Goal: Task Accomplishment & Management: Manage account settings

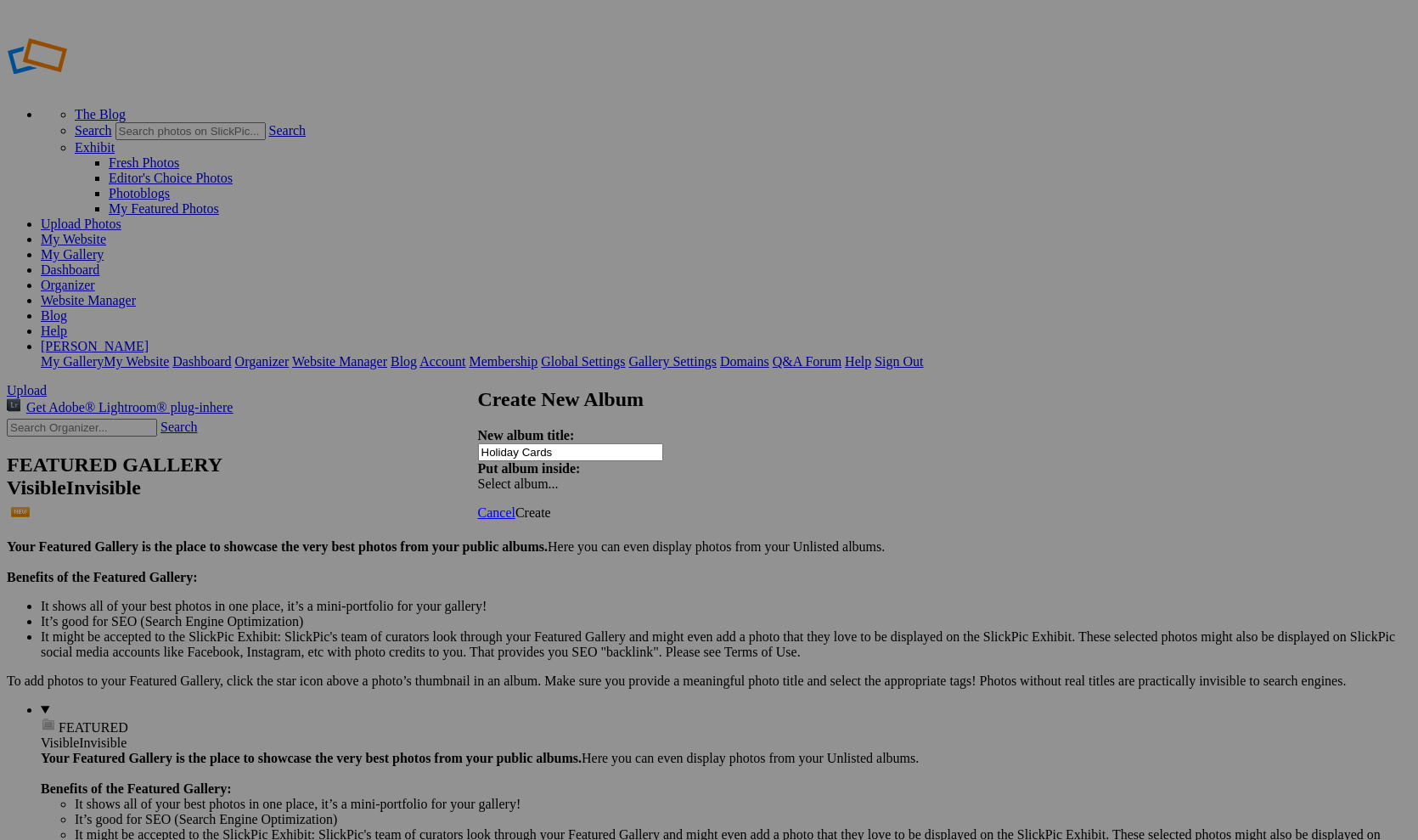
type input "Holiday Cards"
click at [478, 477] on span at bounding box center [478, 484] width 0 height 14
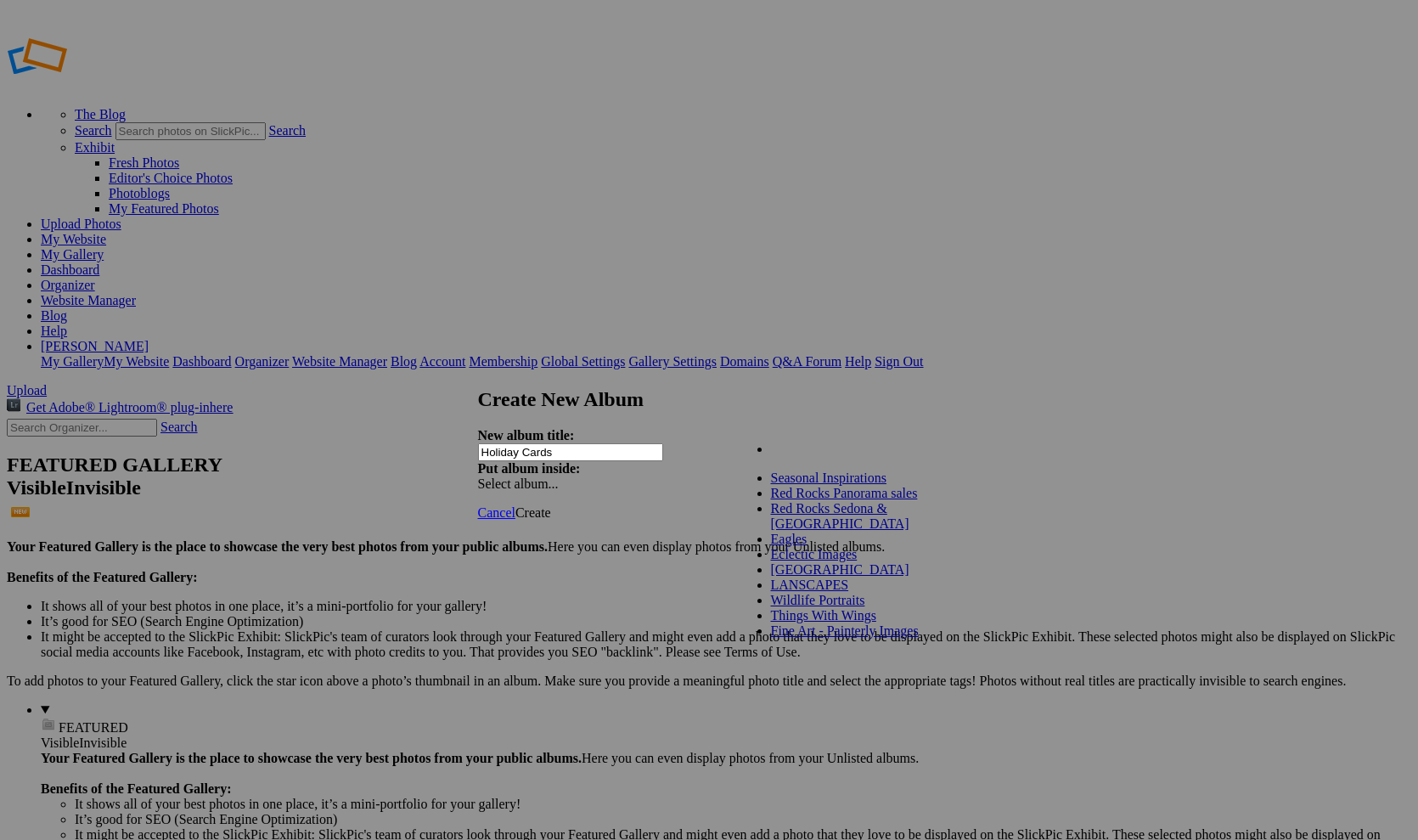
click at [922, 437] on div "My Albums Seasonal Inspirations Red Rocks Panorama sales Red Rocks Sedona & Oak…" at bounding box center [833, 439] width 193 height 24
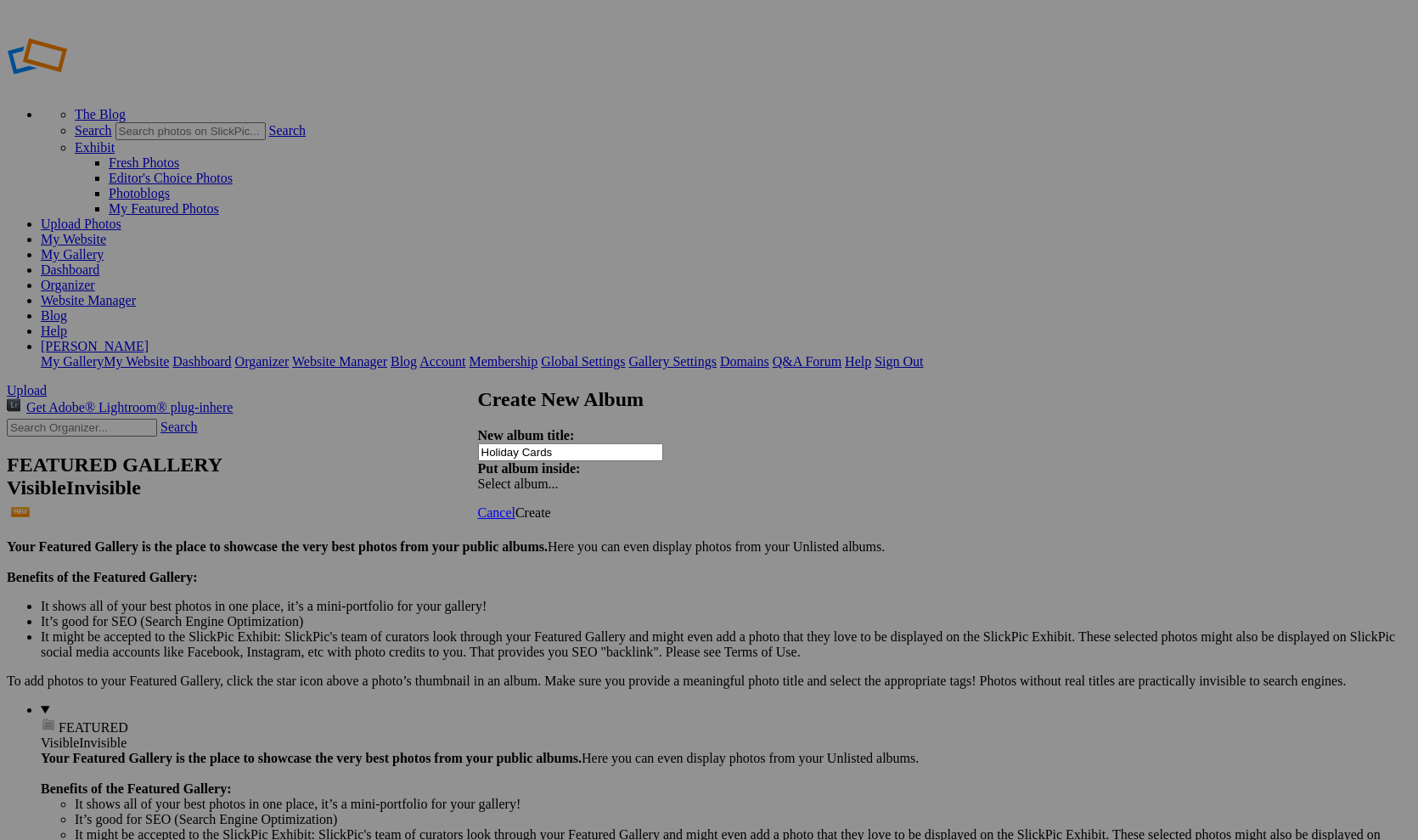
click at [478, 477] on span at bounding box center [478, 484] width 0 height 14
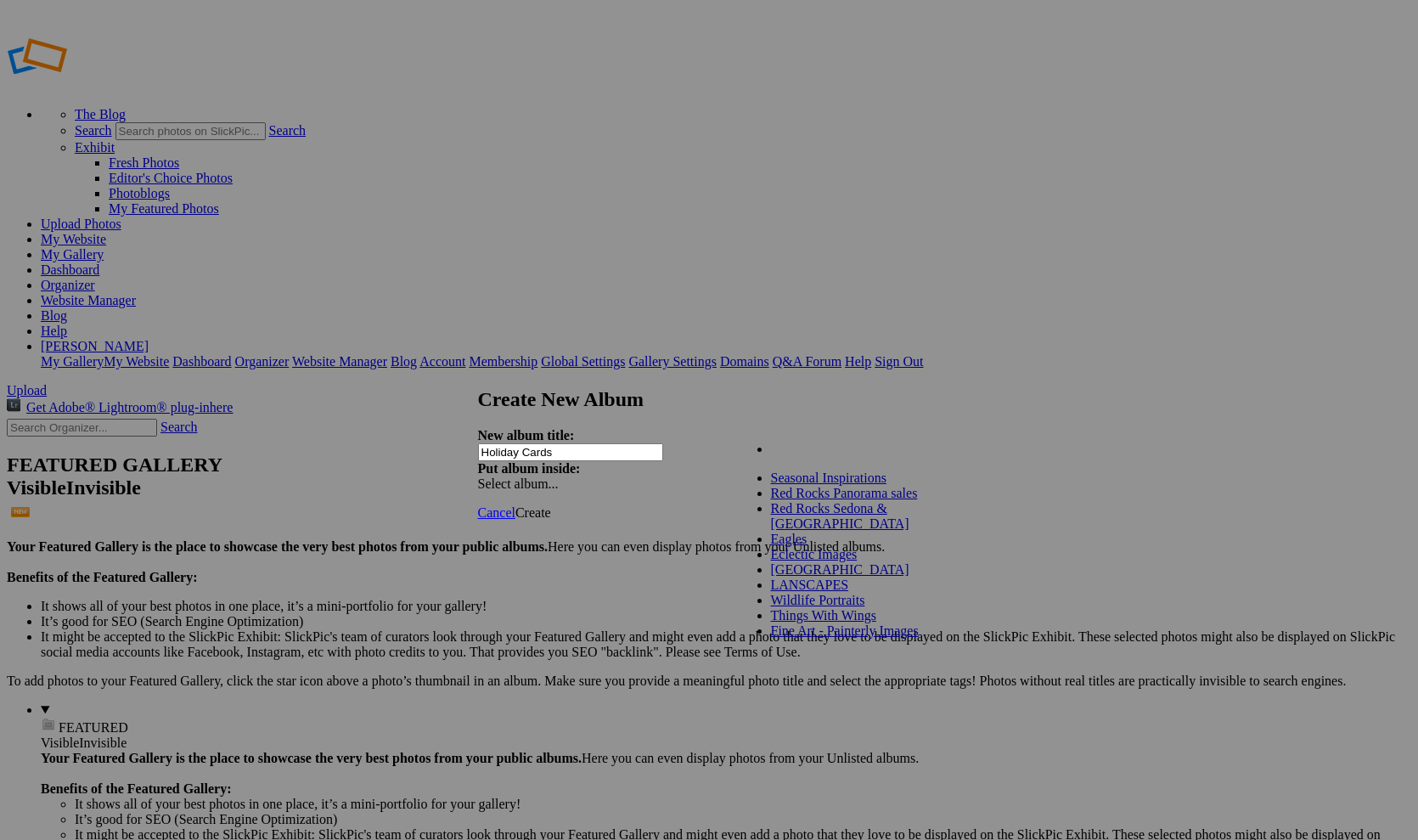
click at [855, 443] on div "My Albums Seasonal Inspirations Red Rocks Panorama sales Red Rocks Sedona & Oak…" at bounding box center [833, 439] width 193 height 24
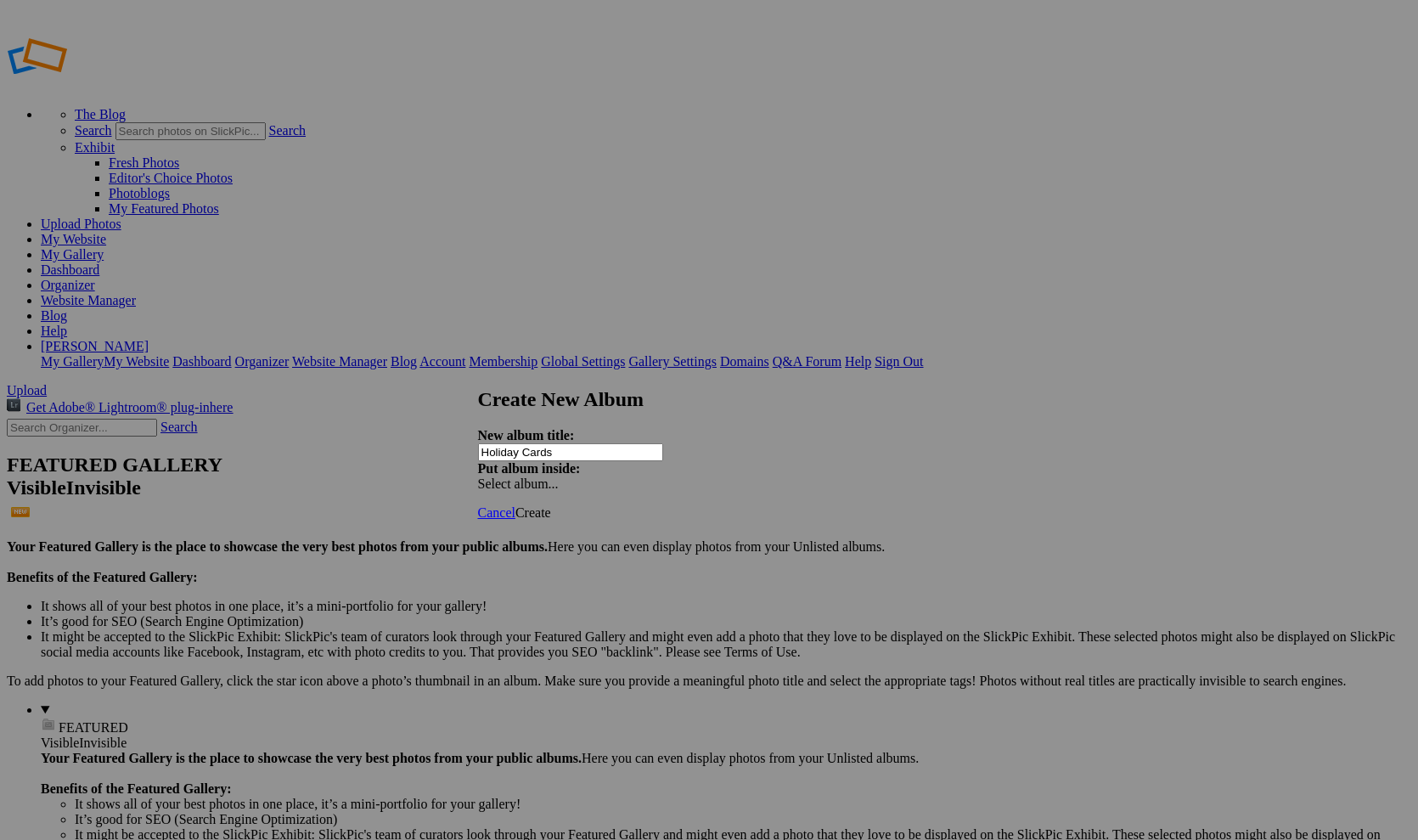
click at [551, 505] on span "Create" at bounding box center [533, 513] width 35 height 14
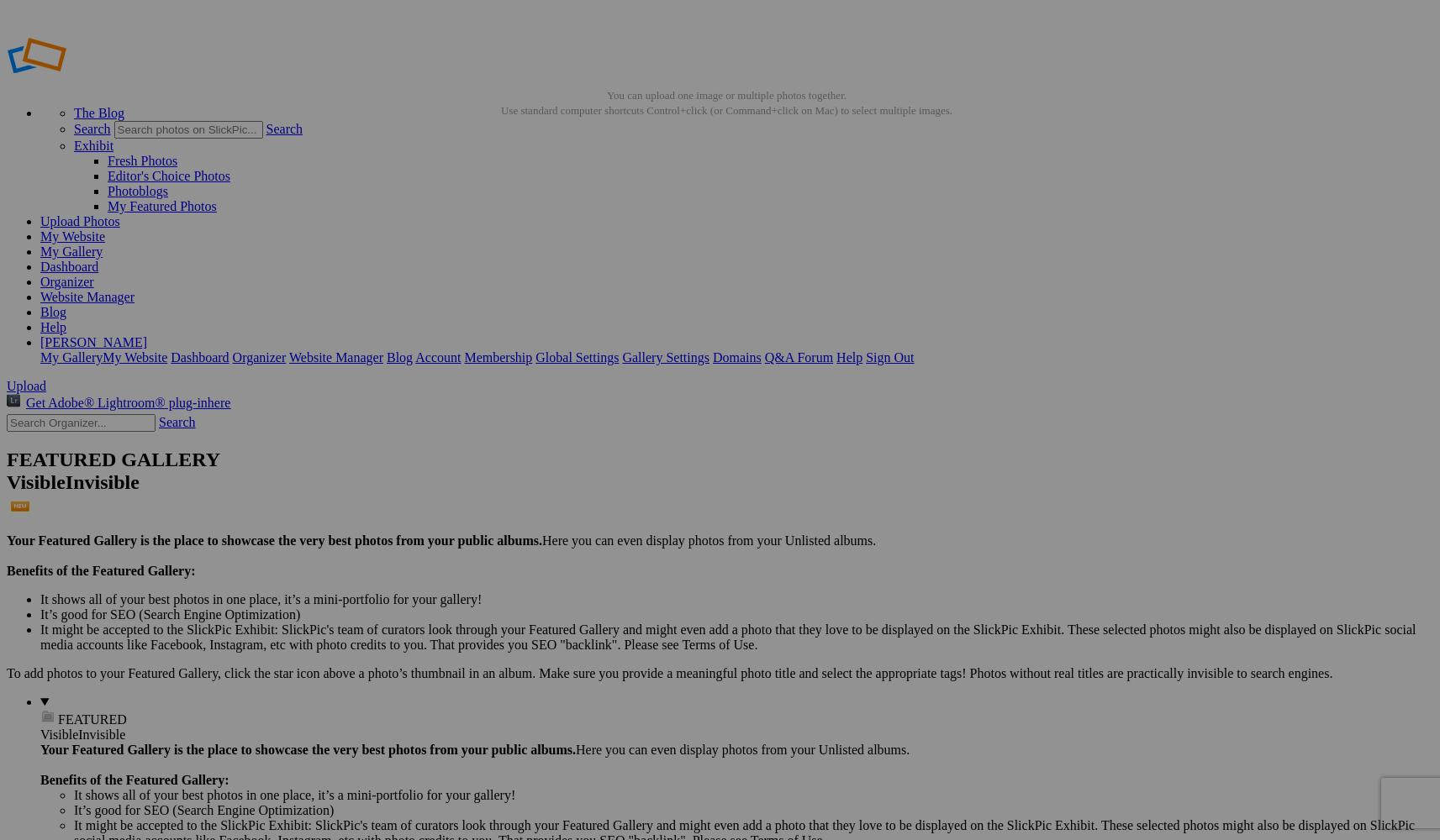
type input "I"
drag, startPoint x: 1206, startPoint y: 274, endPoint x: 556, endPoint y: 204, distance: 653.8
type input "Cardinal Christmas Card 1"
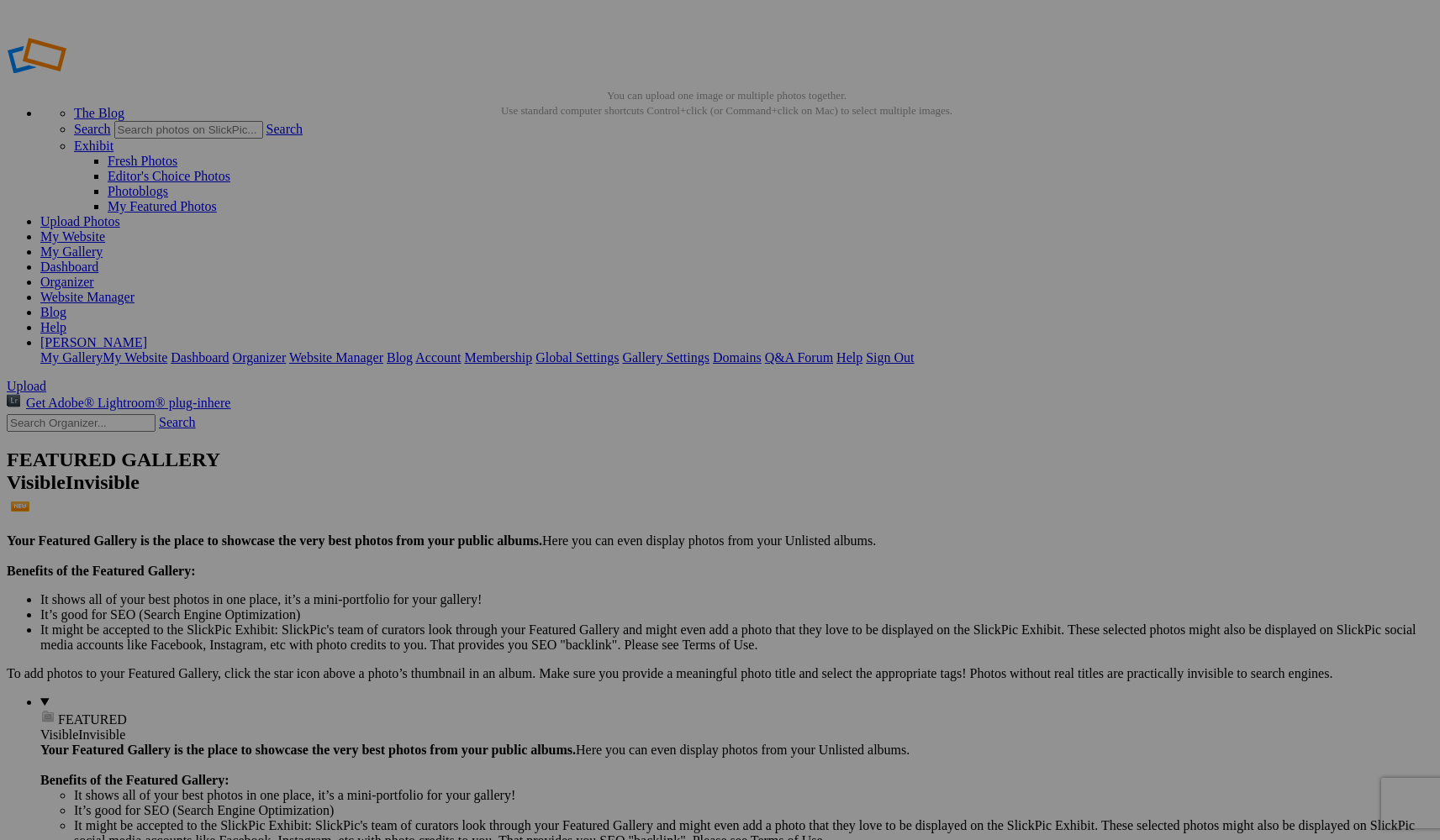
type input "I"
click at [609, 533] on span "Yes" at bounding box center [599, 530] width 20 height 14
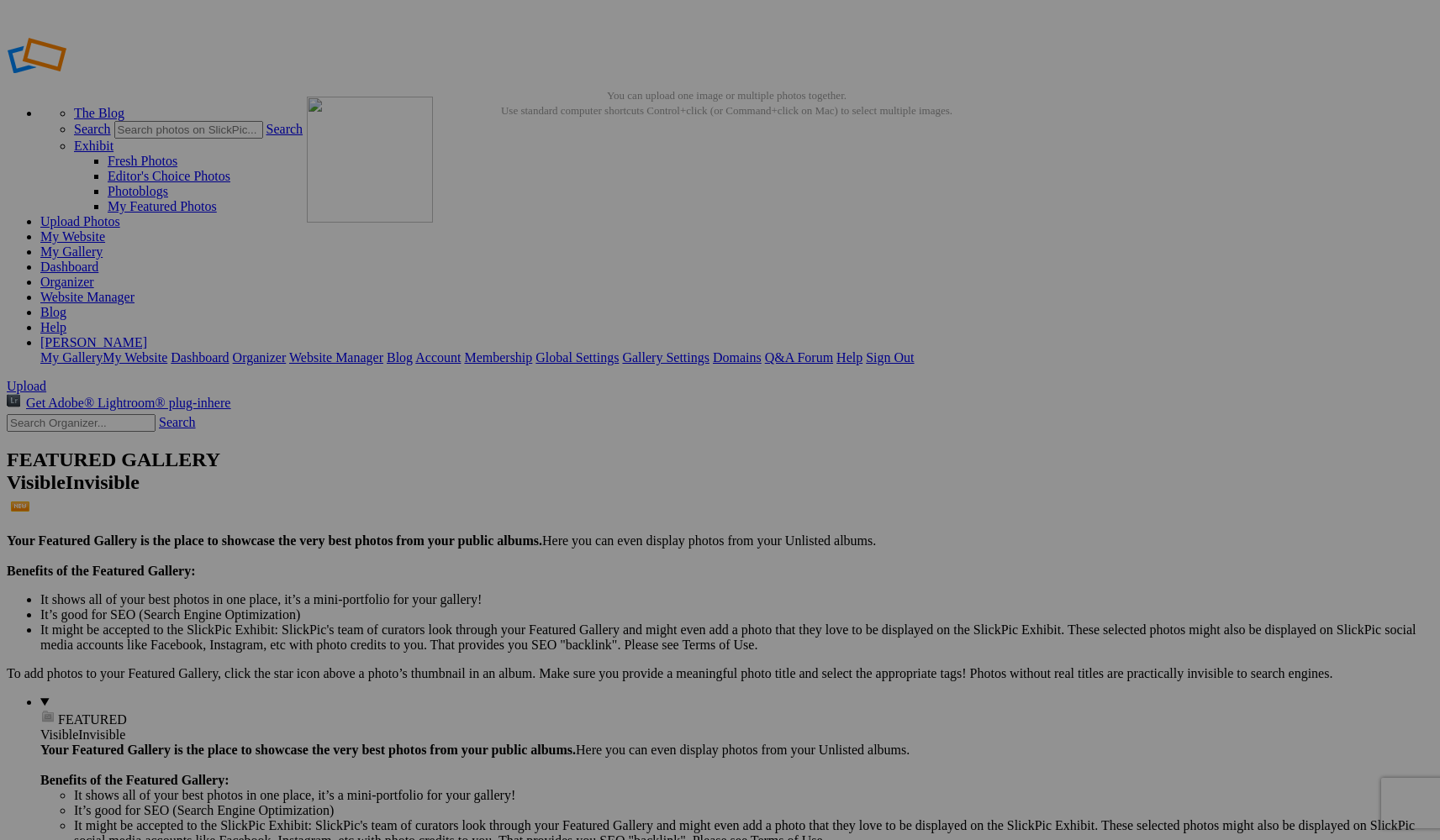
drag, startPoint x: 1069, startPoint y: 263, endPoint x: 548, endPoint y: 216, distance: 523.1
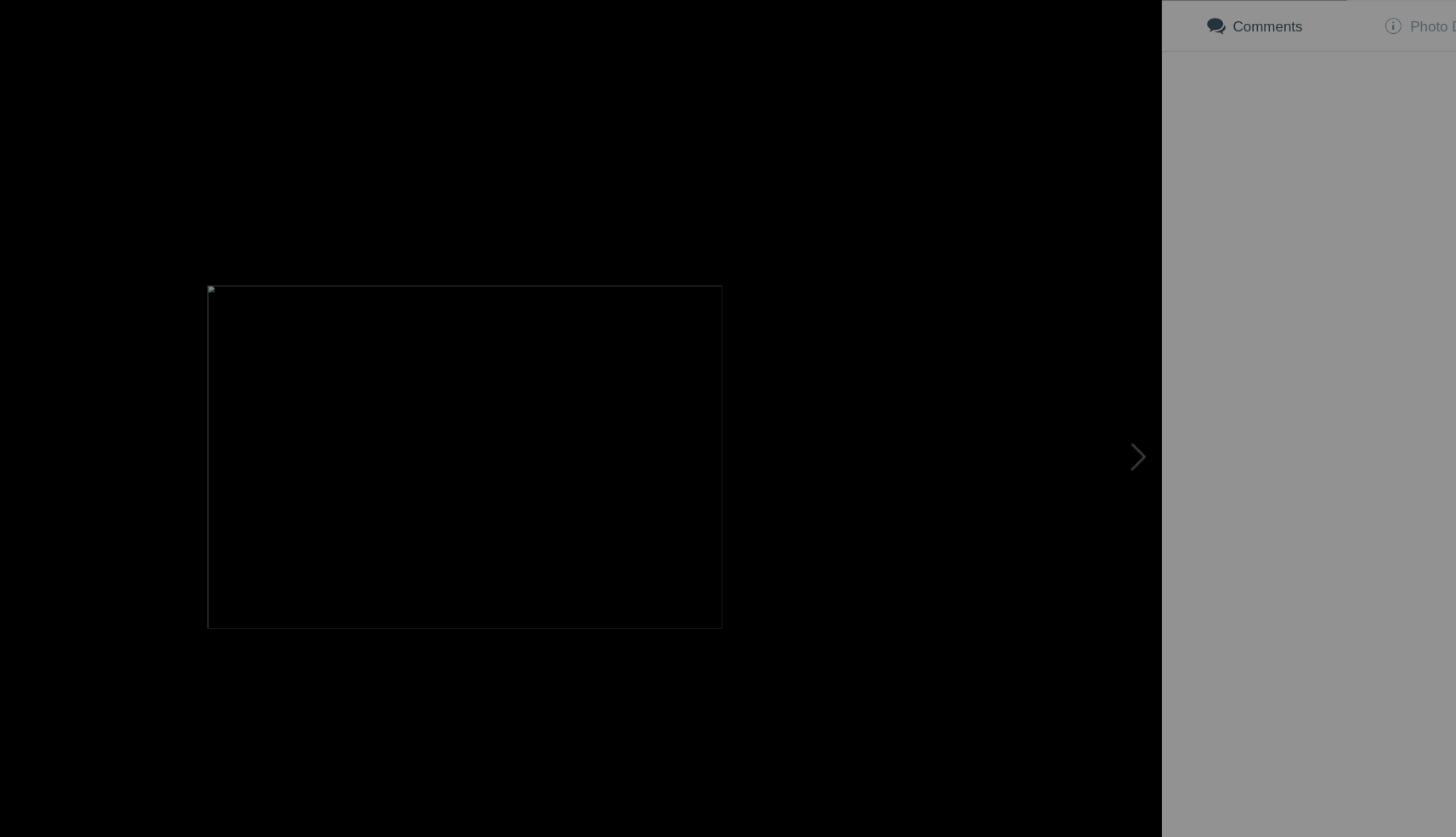
click at [877, 216] on div at bounding box center [575, 418] width 1150 height 837
type input "Cardinal Christmas Card 1"
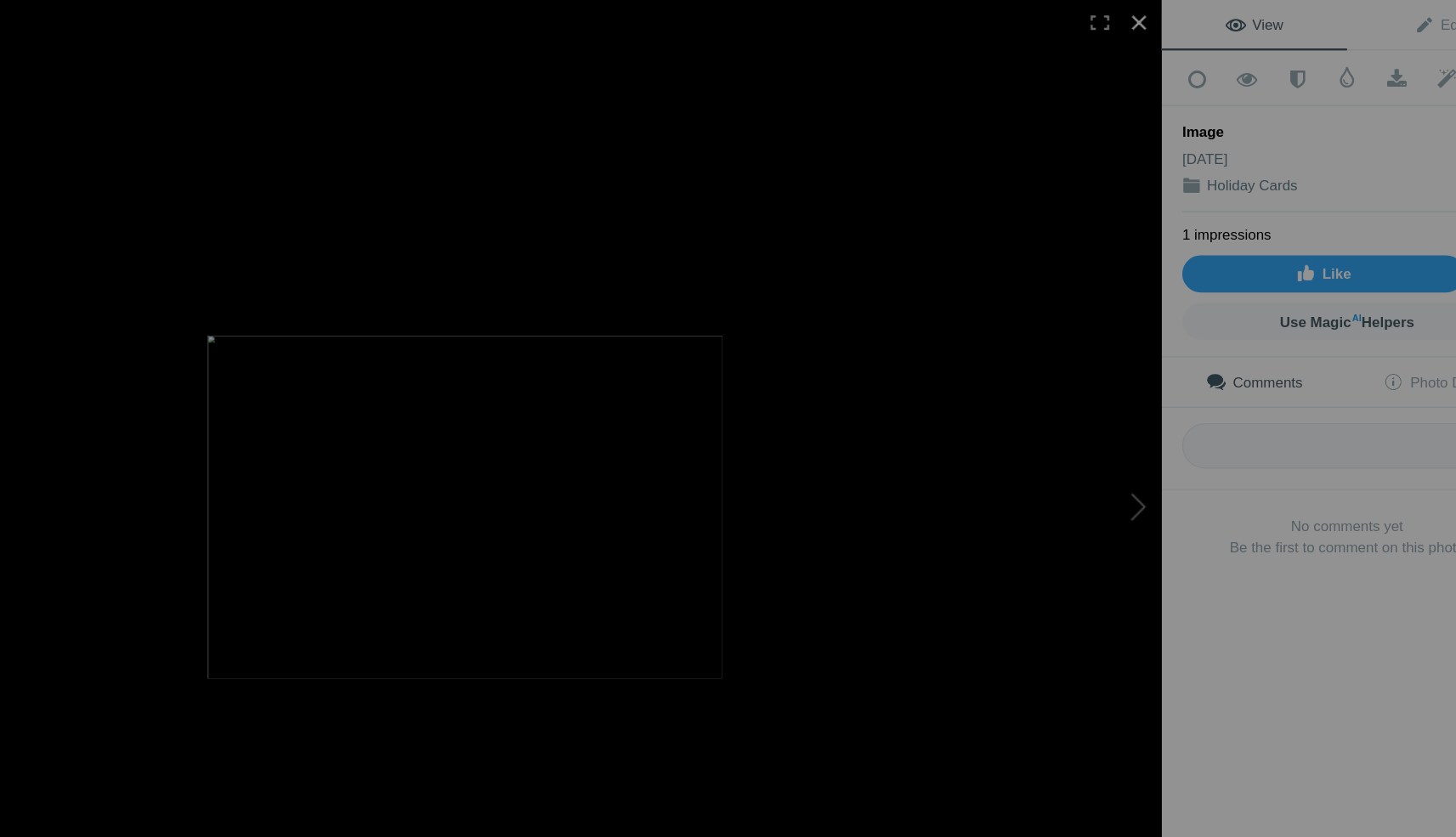
click at [1112, 20] on div at bounding box center [1130, 18] width 37 height 37
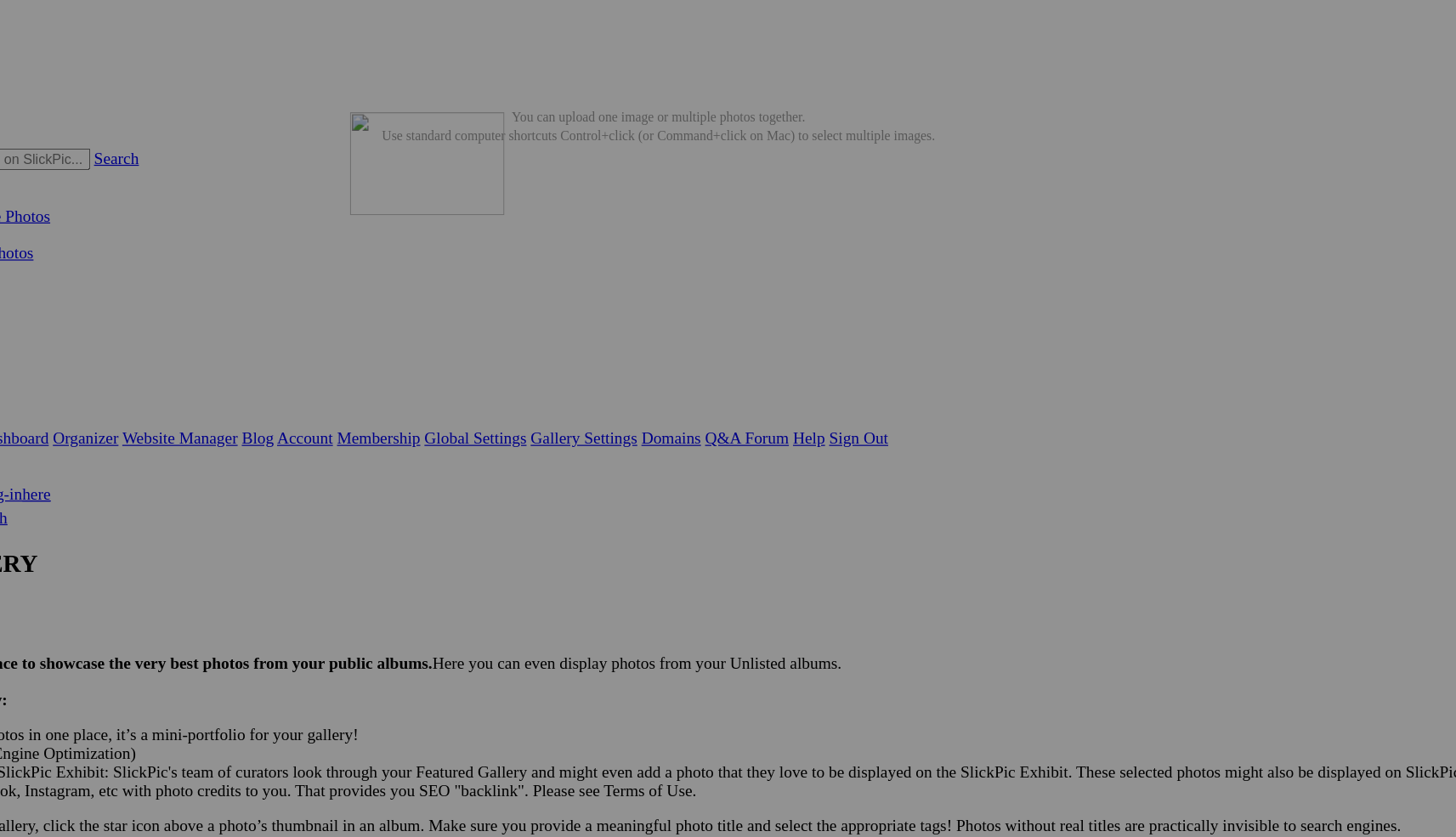
drag, startPoint x: 890, startPoint y: 248, endPoint x: 530, endPoint y: 216, distance: 361.4
drag, startPoint x: 381, startPoint y: 13, endPoint x: 358, endPoint y: 20, distance: 24.0
click at [360, 22] on div "The Blog Search Search Exhibit Fresh Photos Editor's Choice Photos Photoblogs M…" at bounding box center [728, 195] width 1442 height 347
drag, startPoint x: 265, startPoint y: 95, endPoint x: 271, endPoint y: 76, distance: 19.9
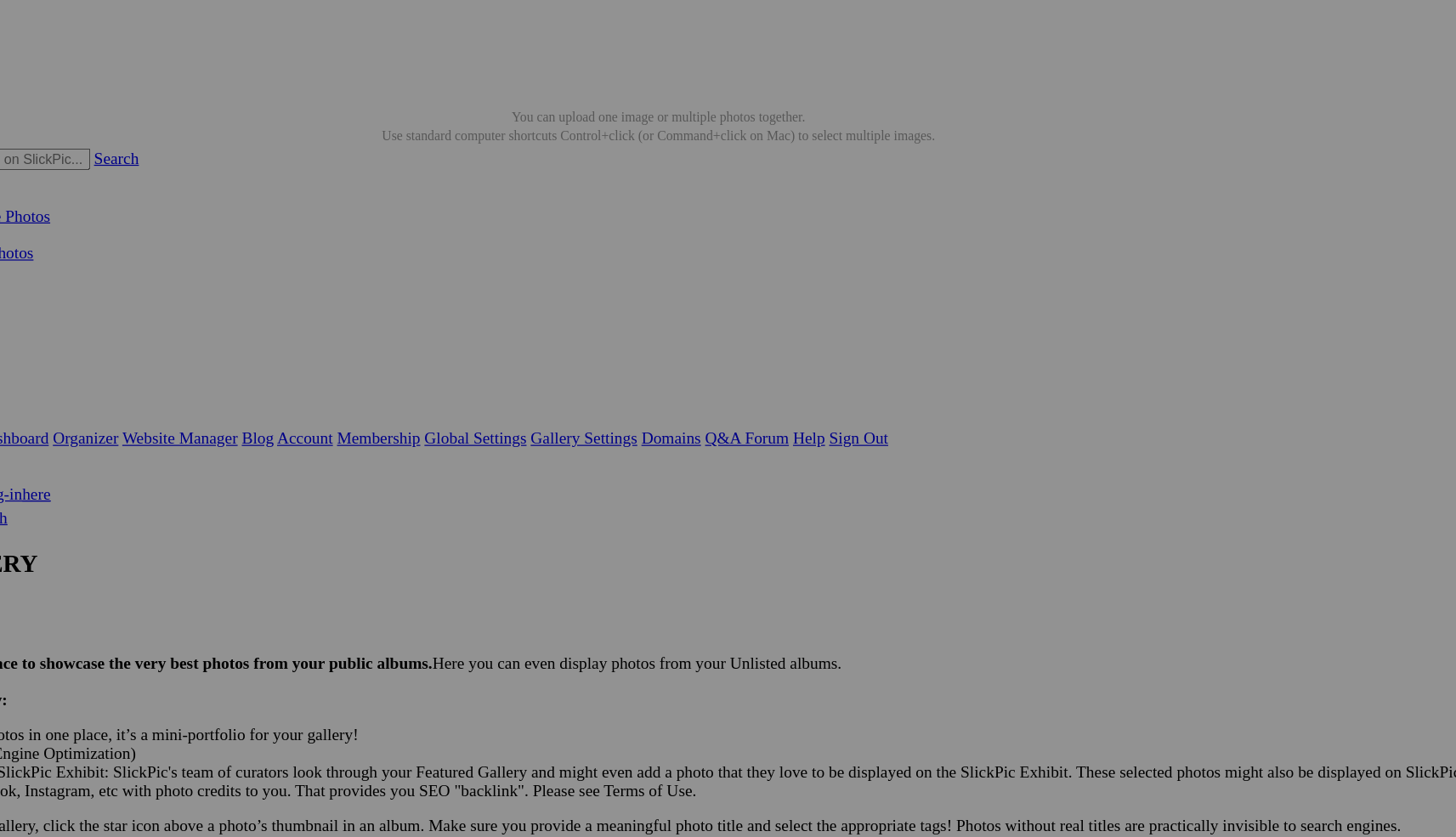
click at [615, 528] on span "Yes" at bounding box center [605, 530] width 20 height 14
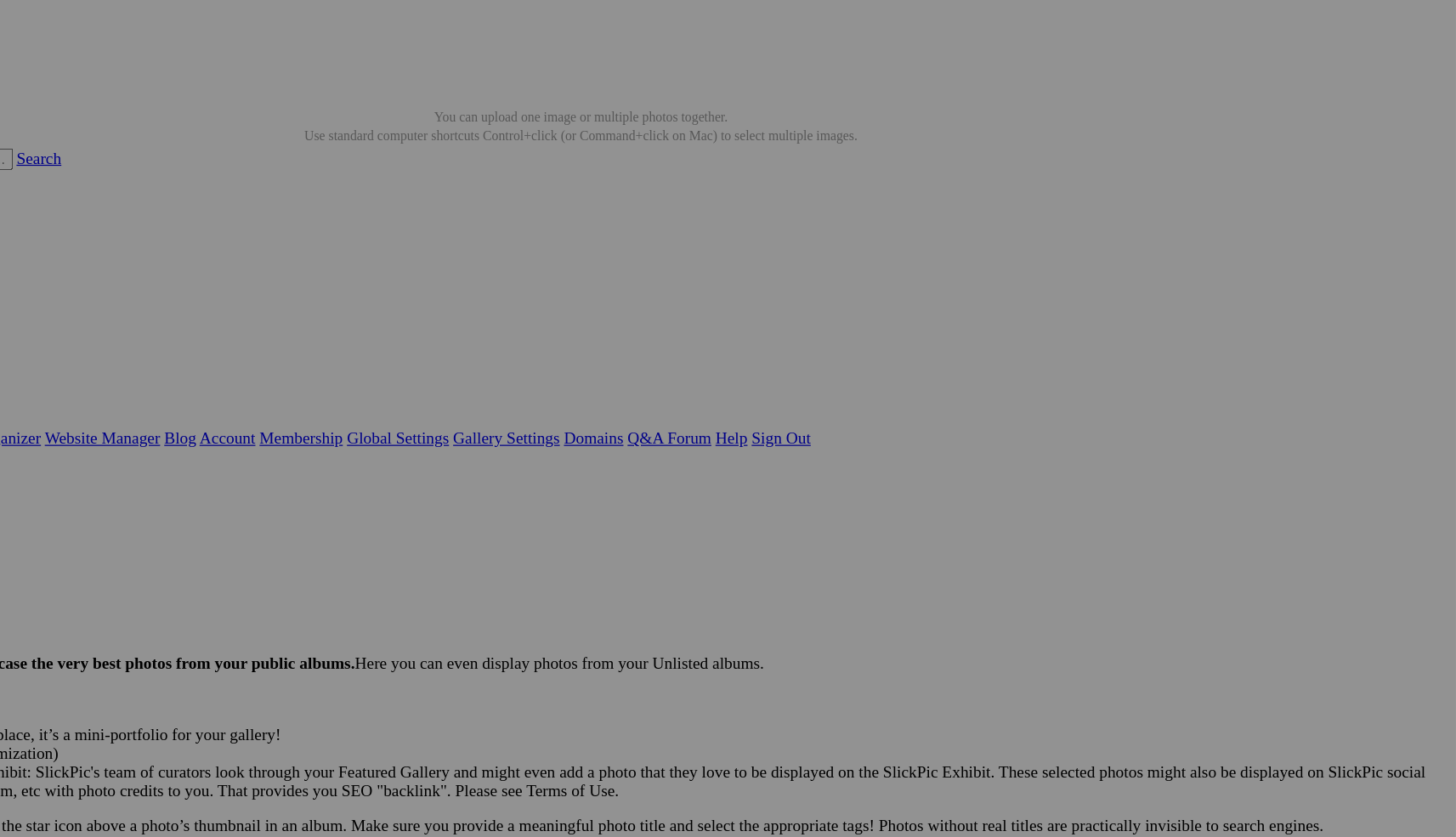
scroll to position [0, 1]
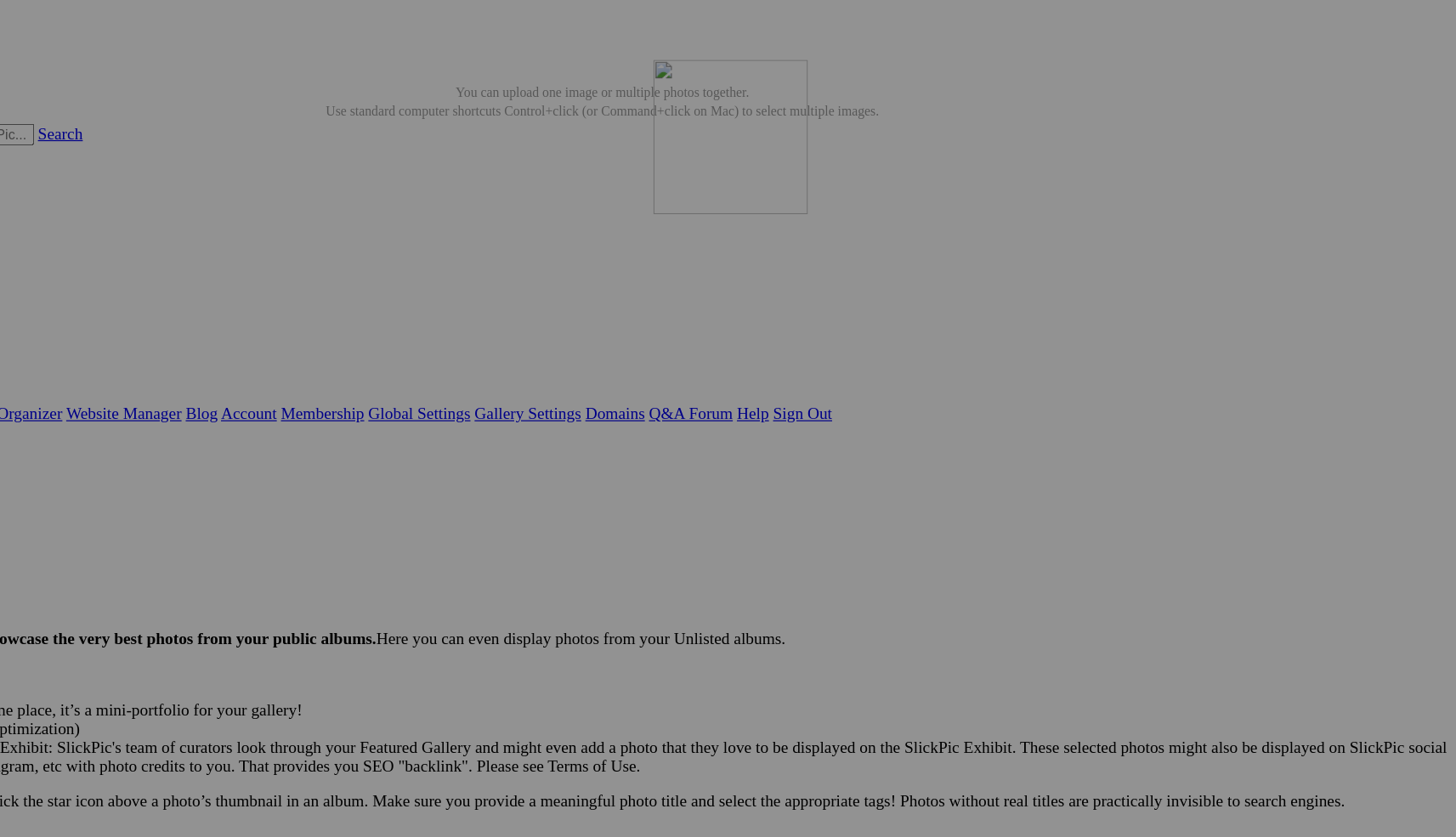
drag, startPoint x: 1135, startPoint y: 234, endPoint x: 783, endPoint y: 162, distance: 359.3
click at [615, 523] on span "Yes" at bounding box center [605, 530] width 20 height 14
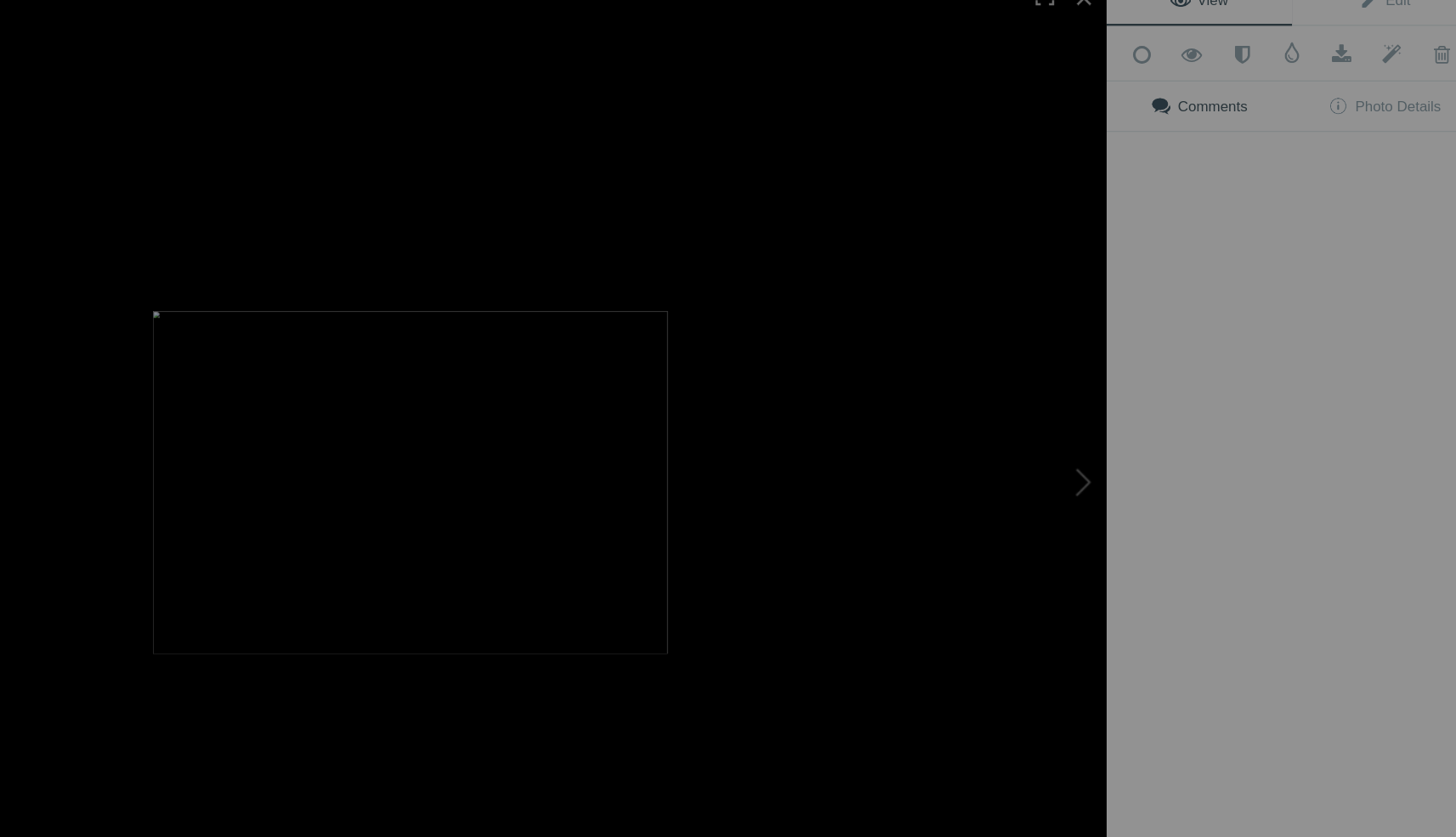
click at [100, 451] on div at bounding box center [575, 418] width 1150 height 837
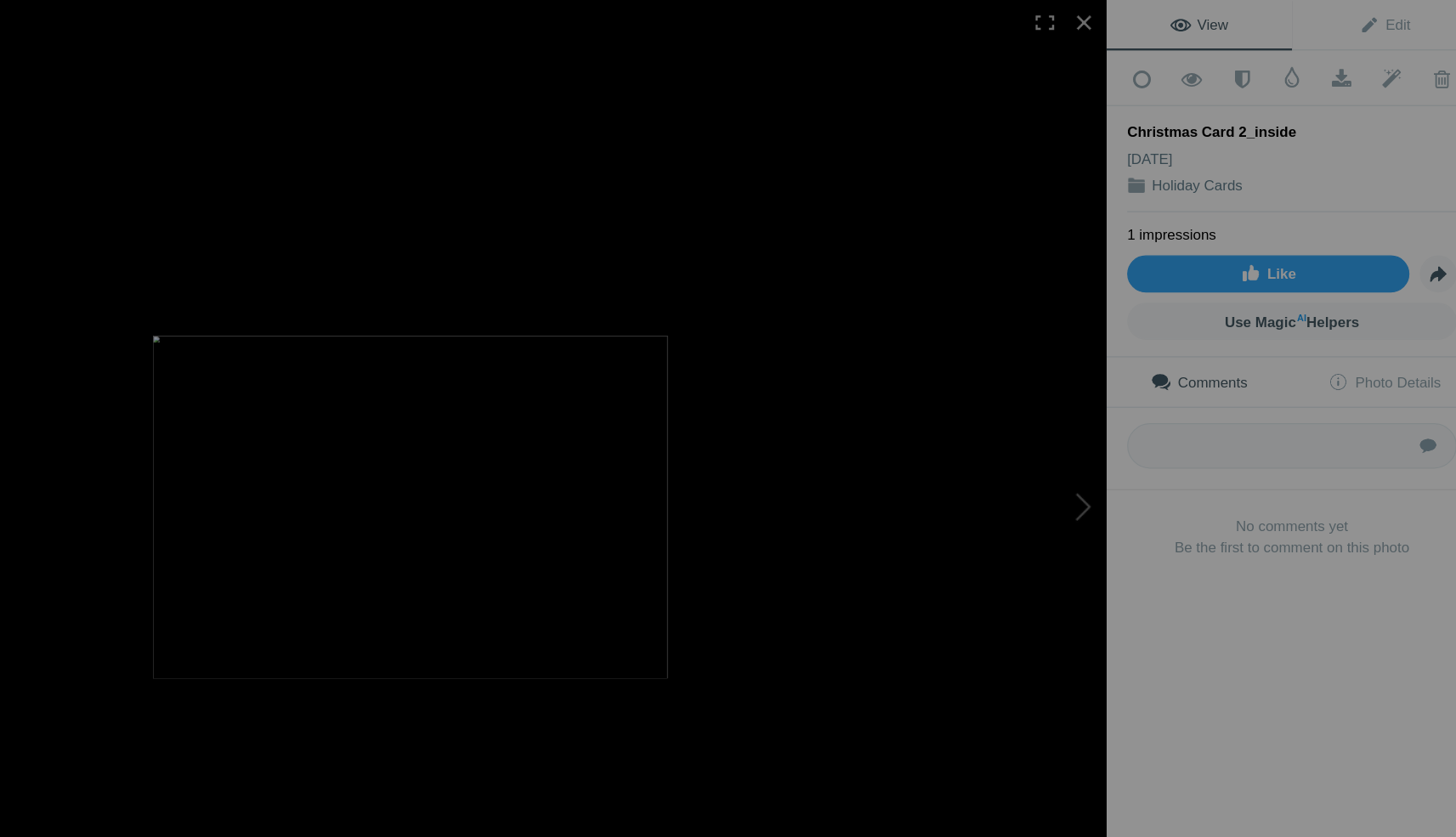
click at [363, 433] on img at bounding box center [576, 418] width 425 height 283
click at [1112, 18] on div at bounding box center [1130, 18] width 37 height 37
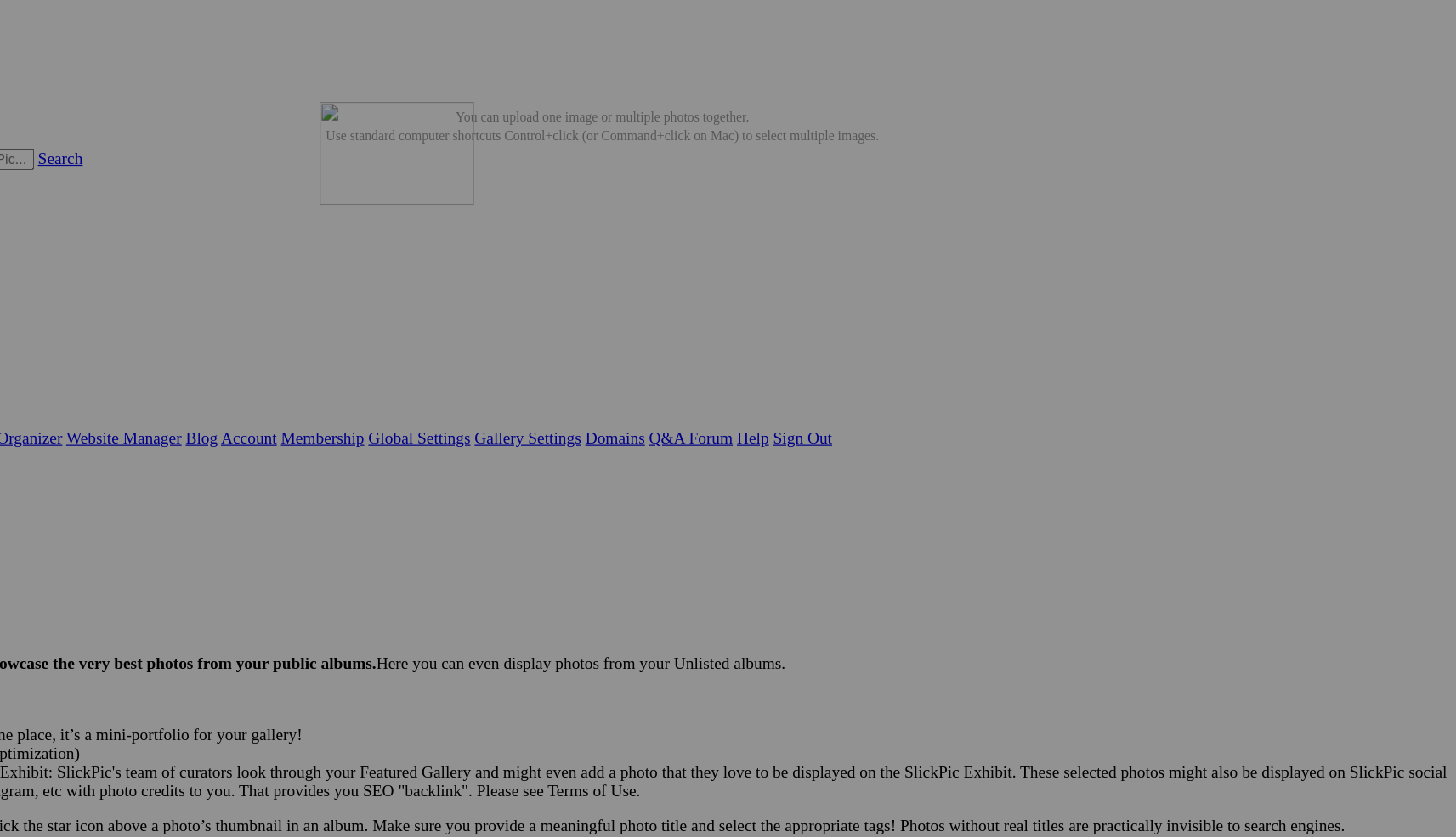
drag, startPoint x: 91, startPoint y: 477, endPoint x: 507, endPoint y: 202, distance: 498.7
type input "I"
drag, startPoint x: 1150, startPoint y: 245, endPoint x: 490, endPoint y: 411, distance: 680.6
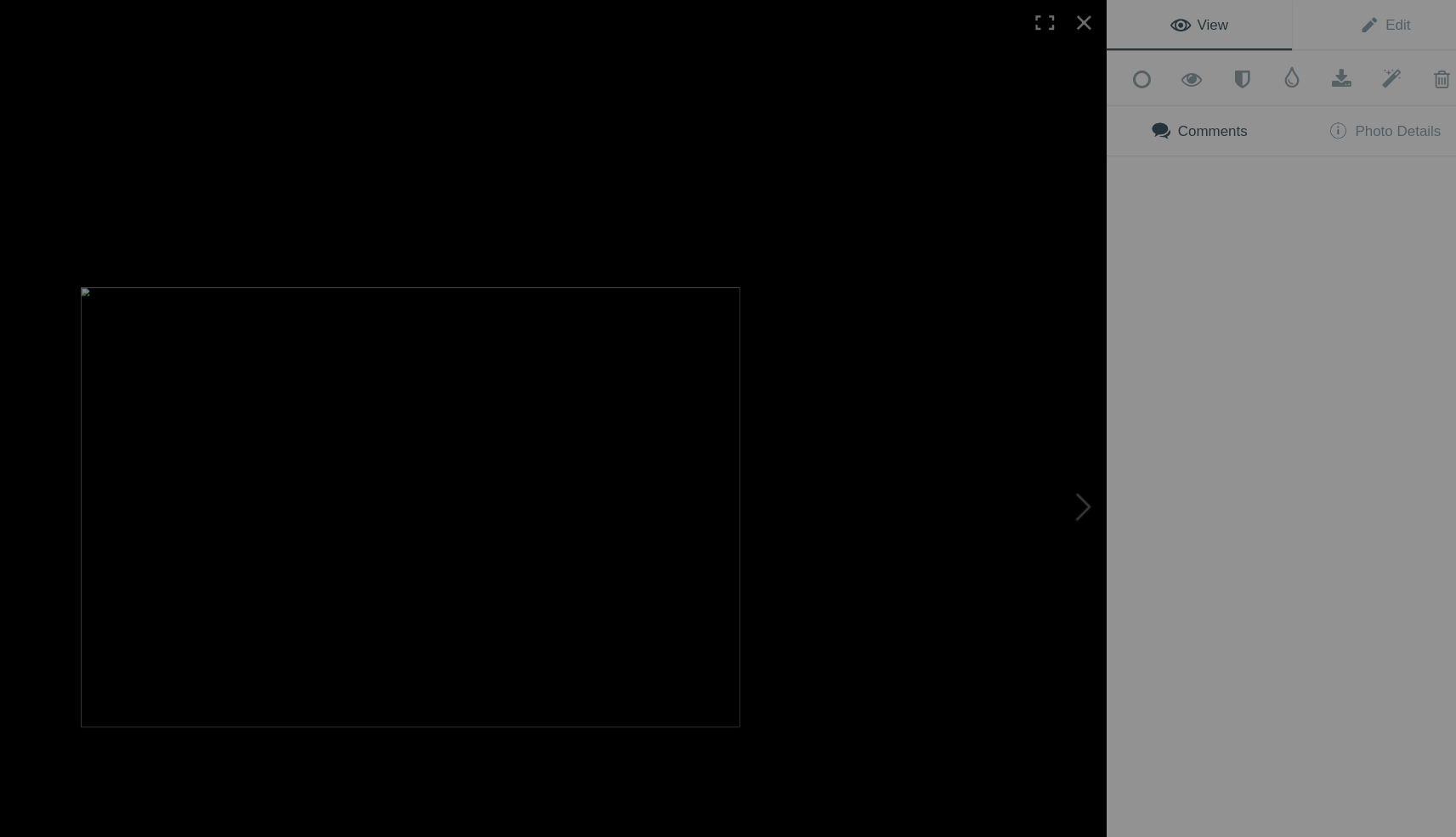
type input "Buck & Doe Christmas Card"
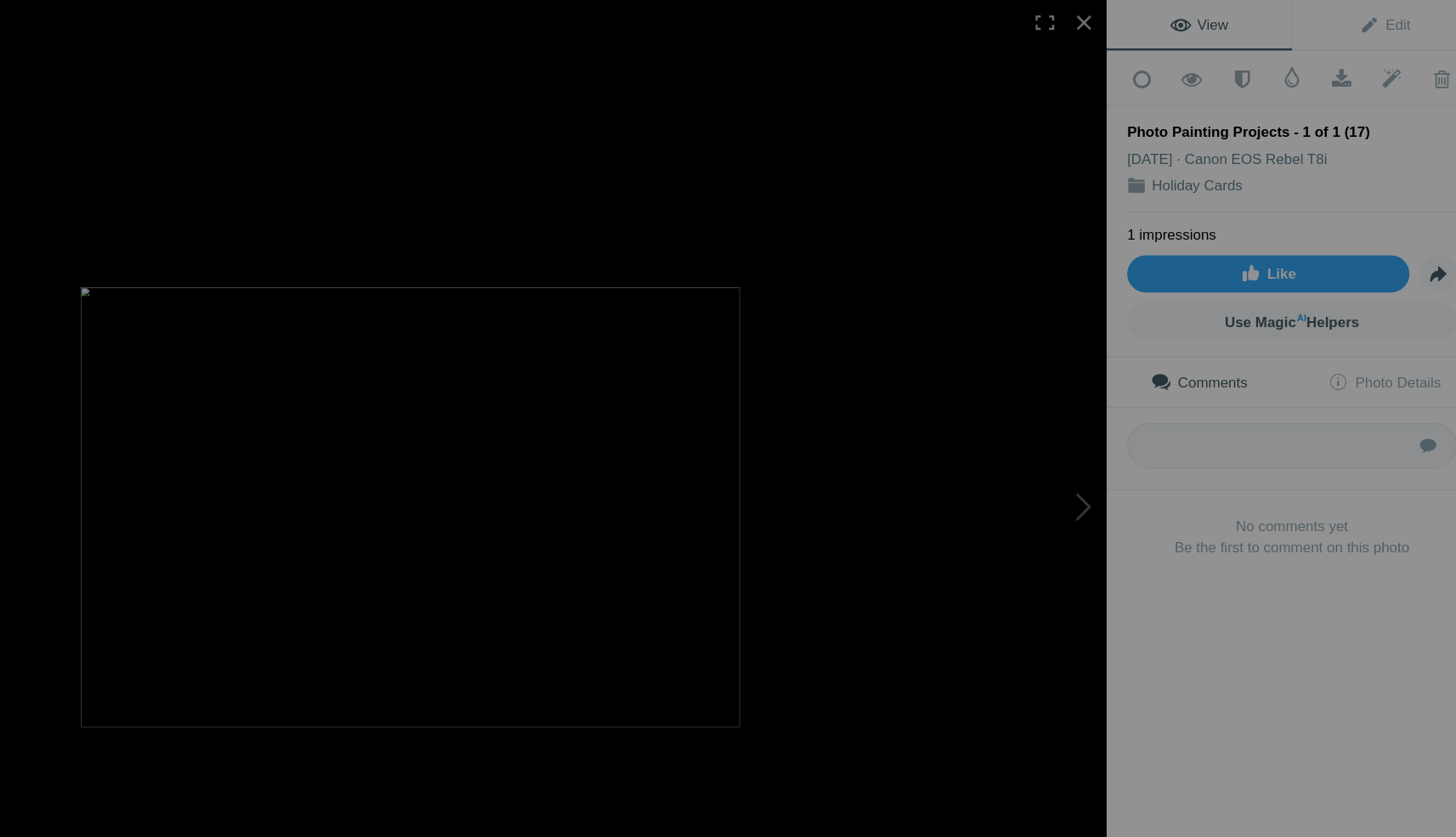
click at [303, 461] on img at bounding box center [575, 418] width 544 height 363
click at [1112, 15] on div at bounding box center [1130, 18] width 37 height 37
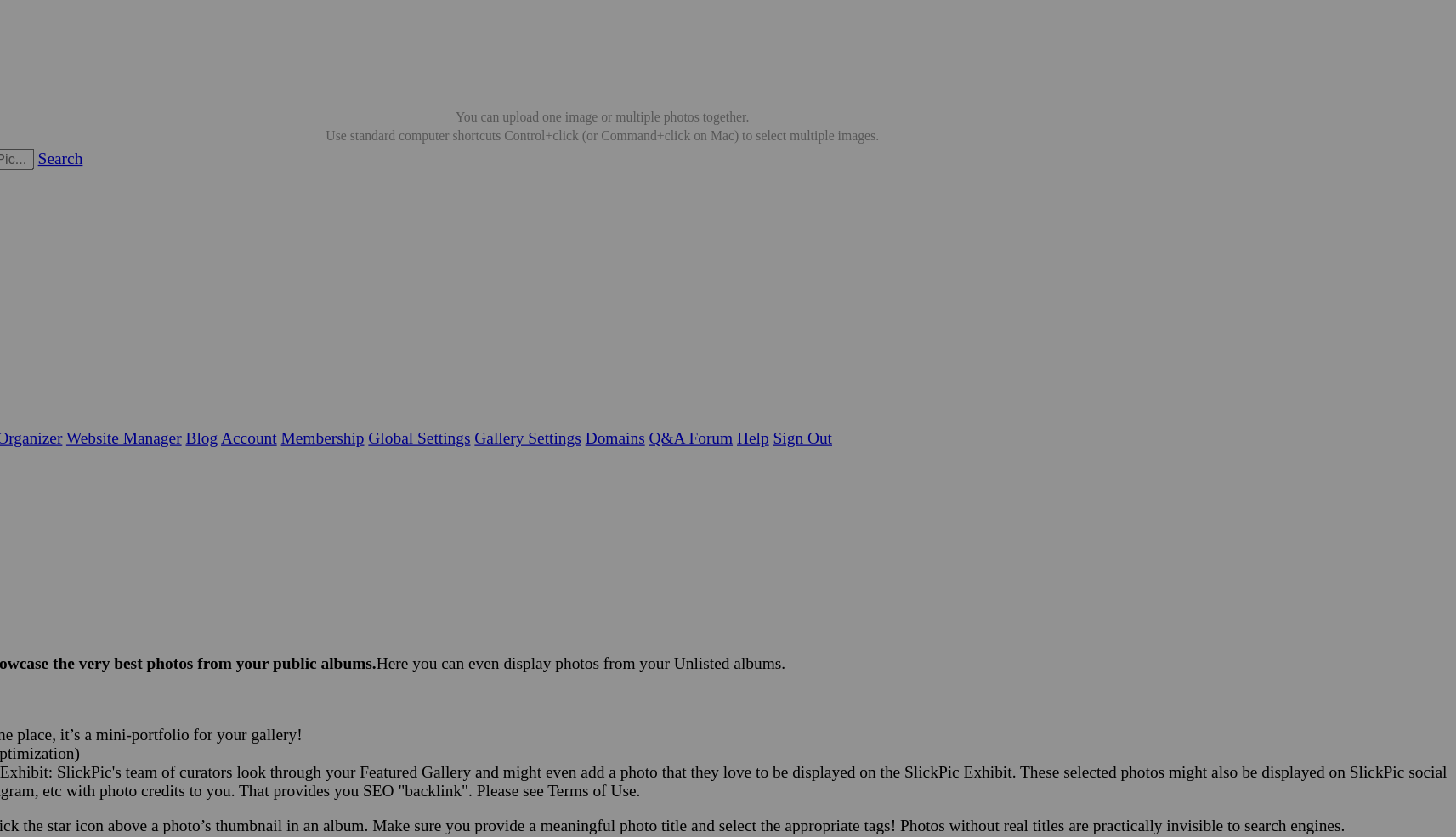
click at [615, 526] on span "Yes" at bounding box center [605, 530] width 20 height 14
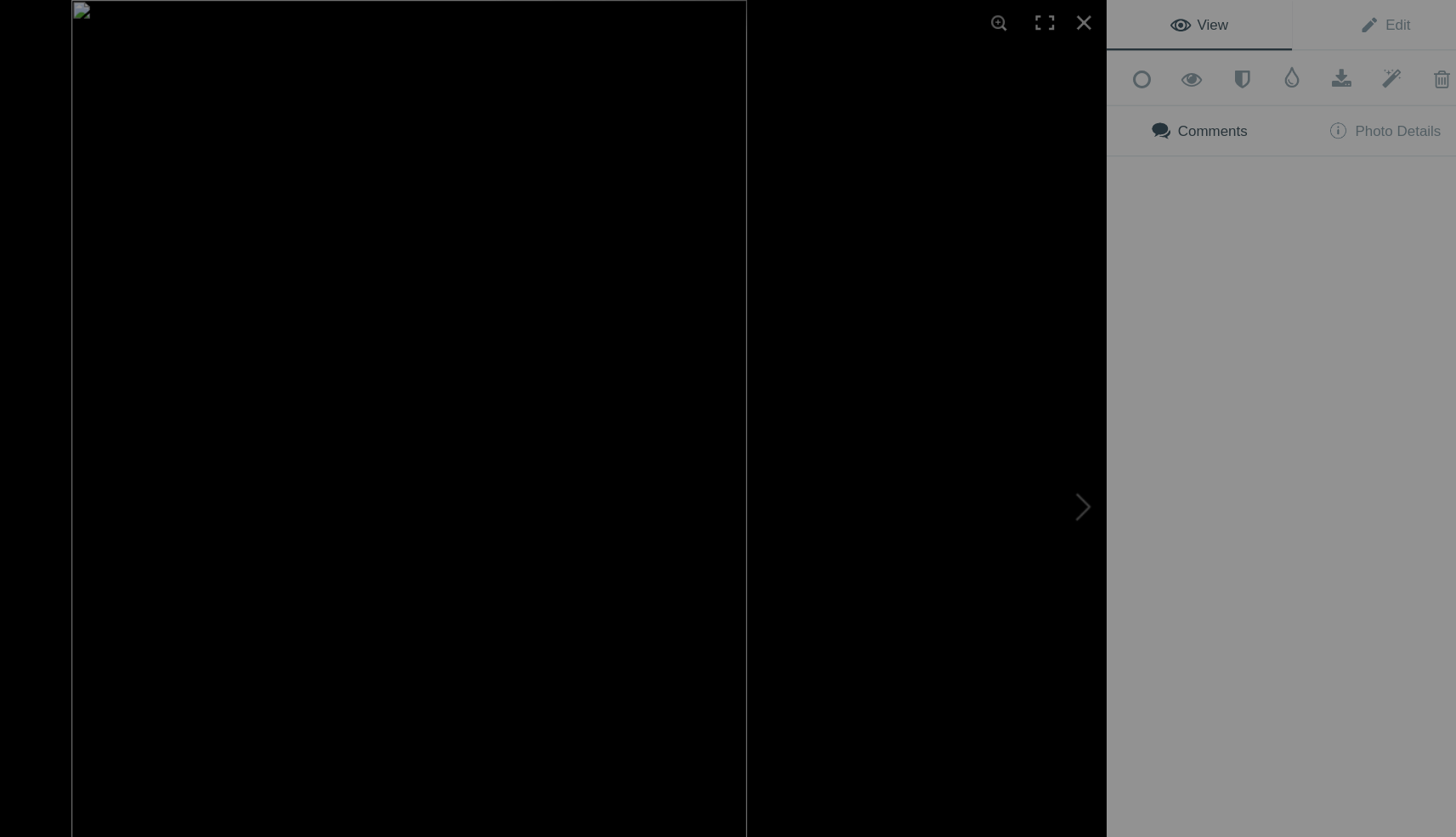
click at [228, 486] on div at bounding box center [575, 418] width 1150 height 837
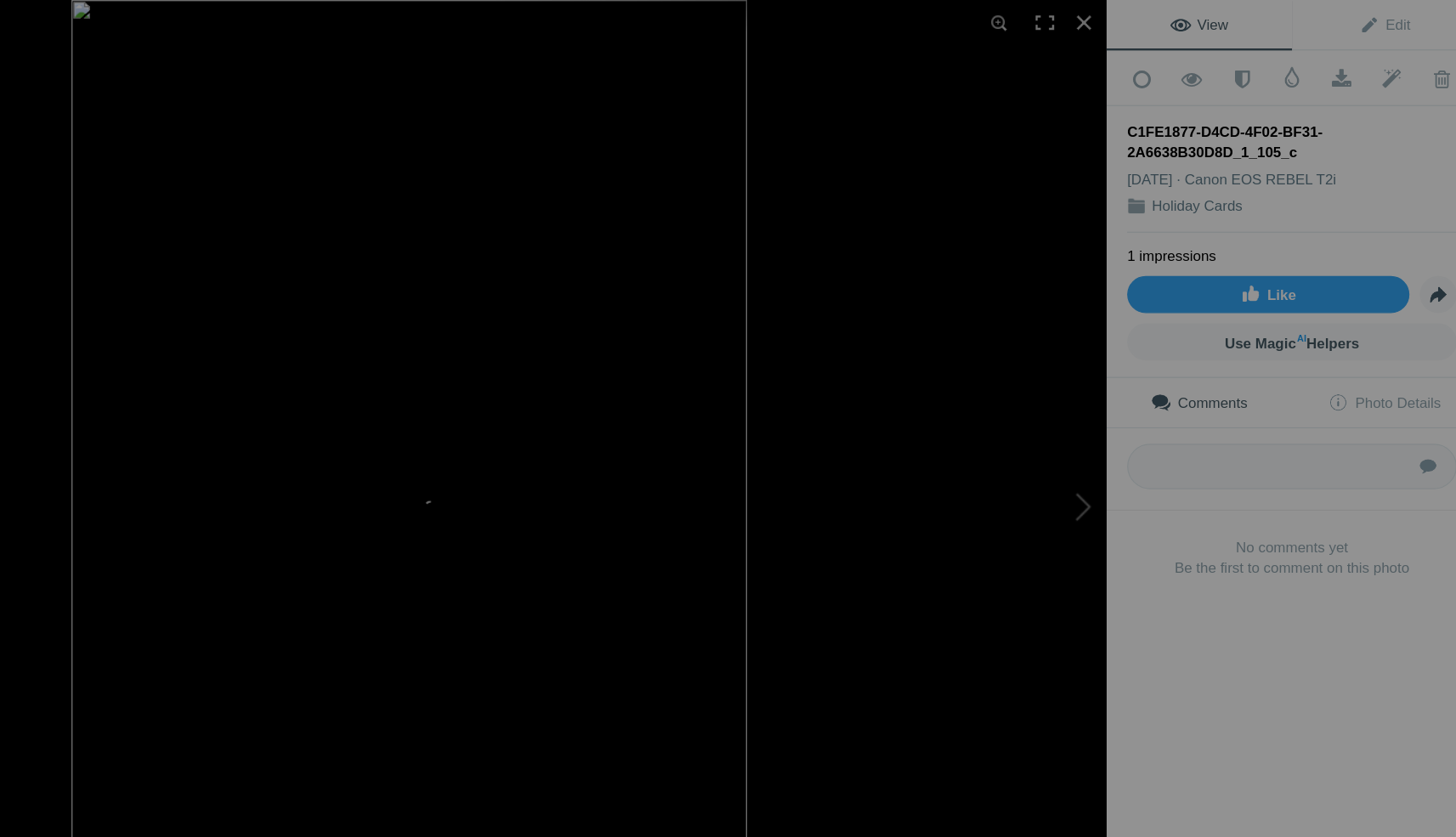
click at [296, 486] on img at bounding box center [575, 418] width 557 height 837
click at [470, 508] on img at bounding box center [575, 365] width 1004 height 1507
click at [470, 508] on img at bounding box center [574, 394] width 754 height 1132
click at [470, 506] on img at bounding box center [575, 357] width 1004 height 1507
click at [1112, 13] on div at bounding box center [1130, 18] width 37 height 37
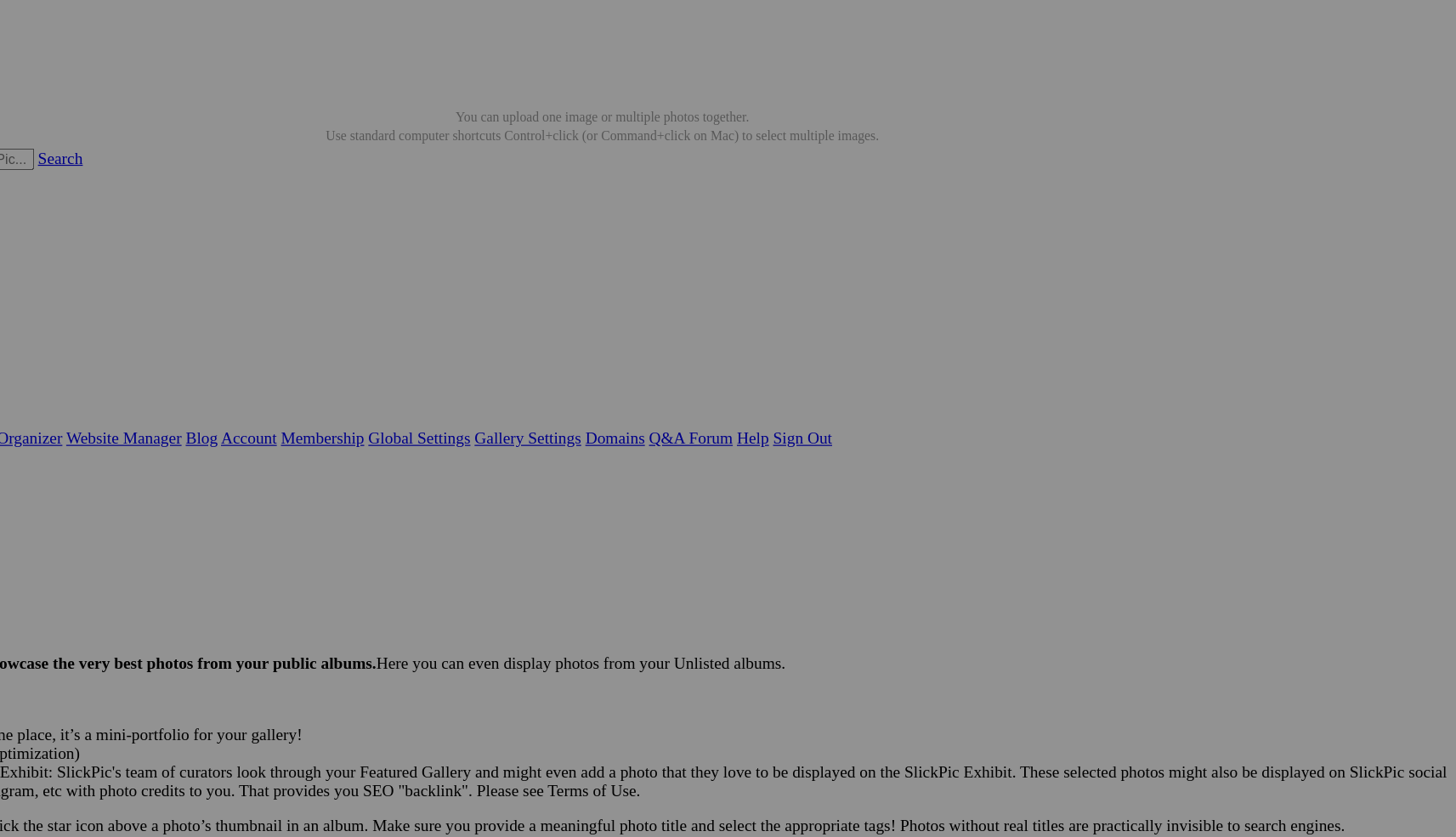
click at [615, 525] on span "Yes" at bounding box center [605, 530] width 20 height 14
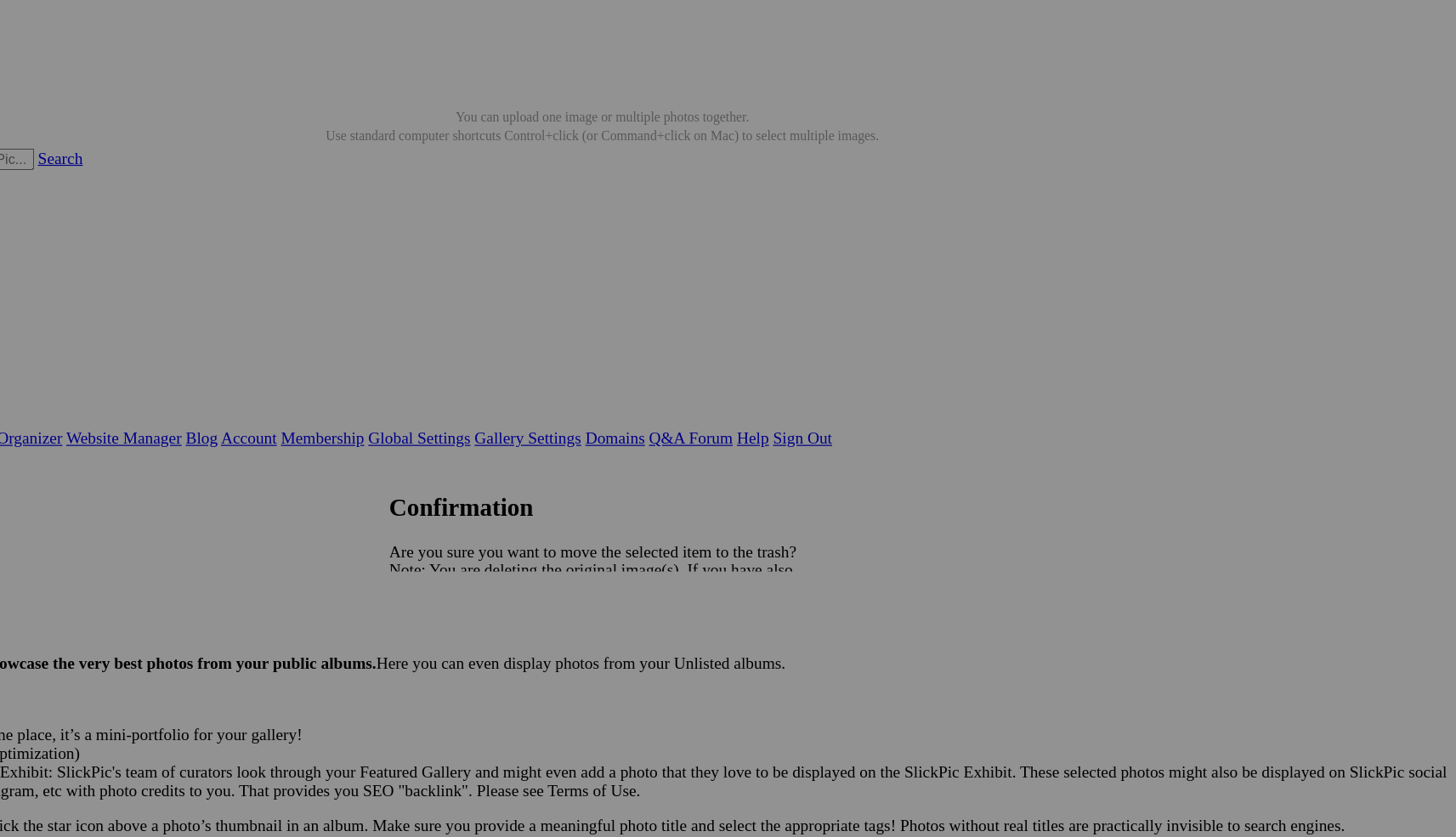
click at [615, 529] on span "Yes" at bounding box center [605, 530] width 20 height 14
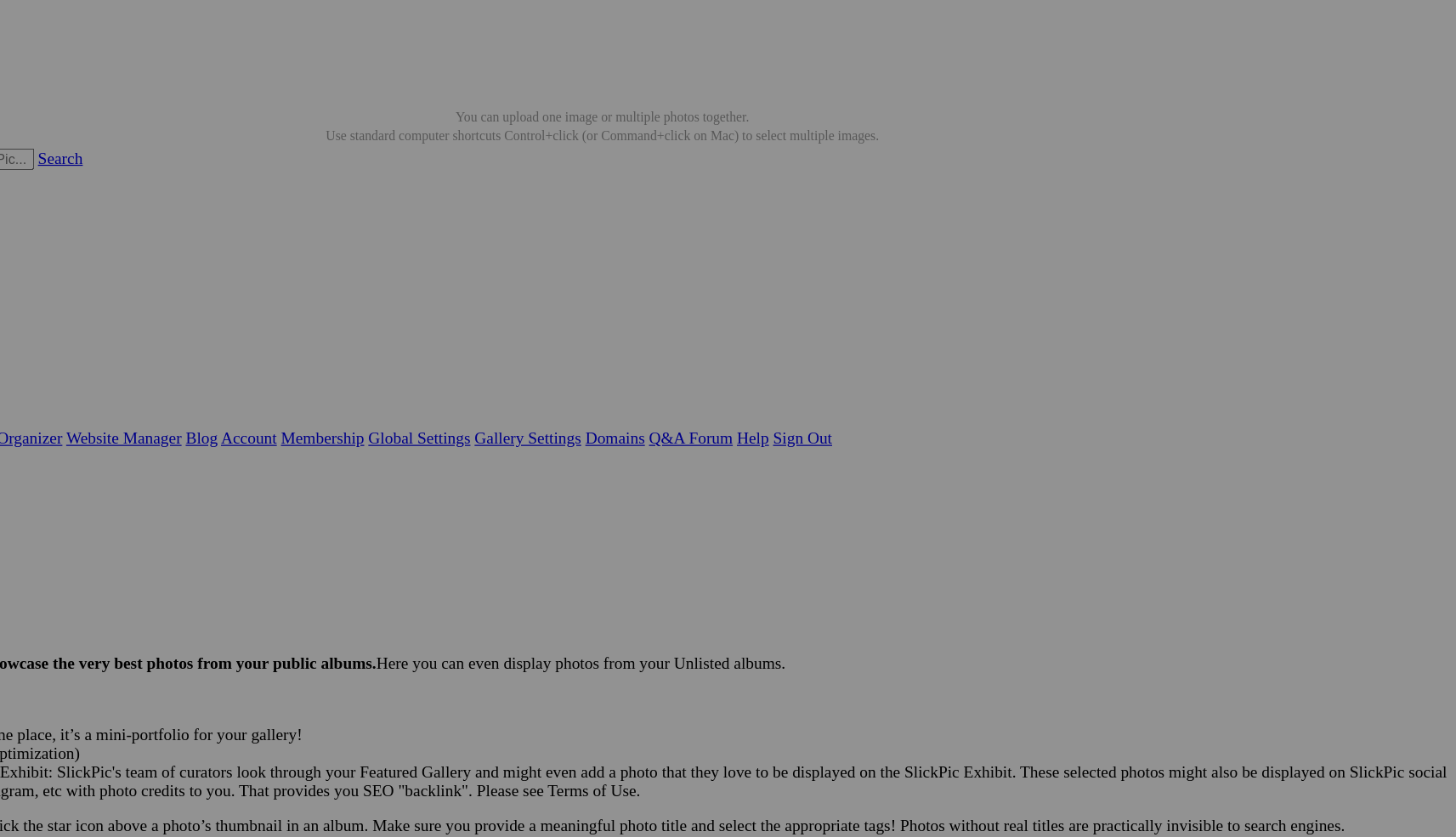
drag, startPoint x: 601, startPoint y: 521, endPoint x: 472, endPoint y: 516, distance: 129.1
type input "-EC2D4DCA922F_1_105_c_2"
drag, startPoint x: 601, startPoint y: 523, endPoint x: 449, endPoint y: 518, distance: 152.1
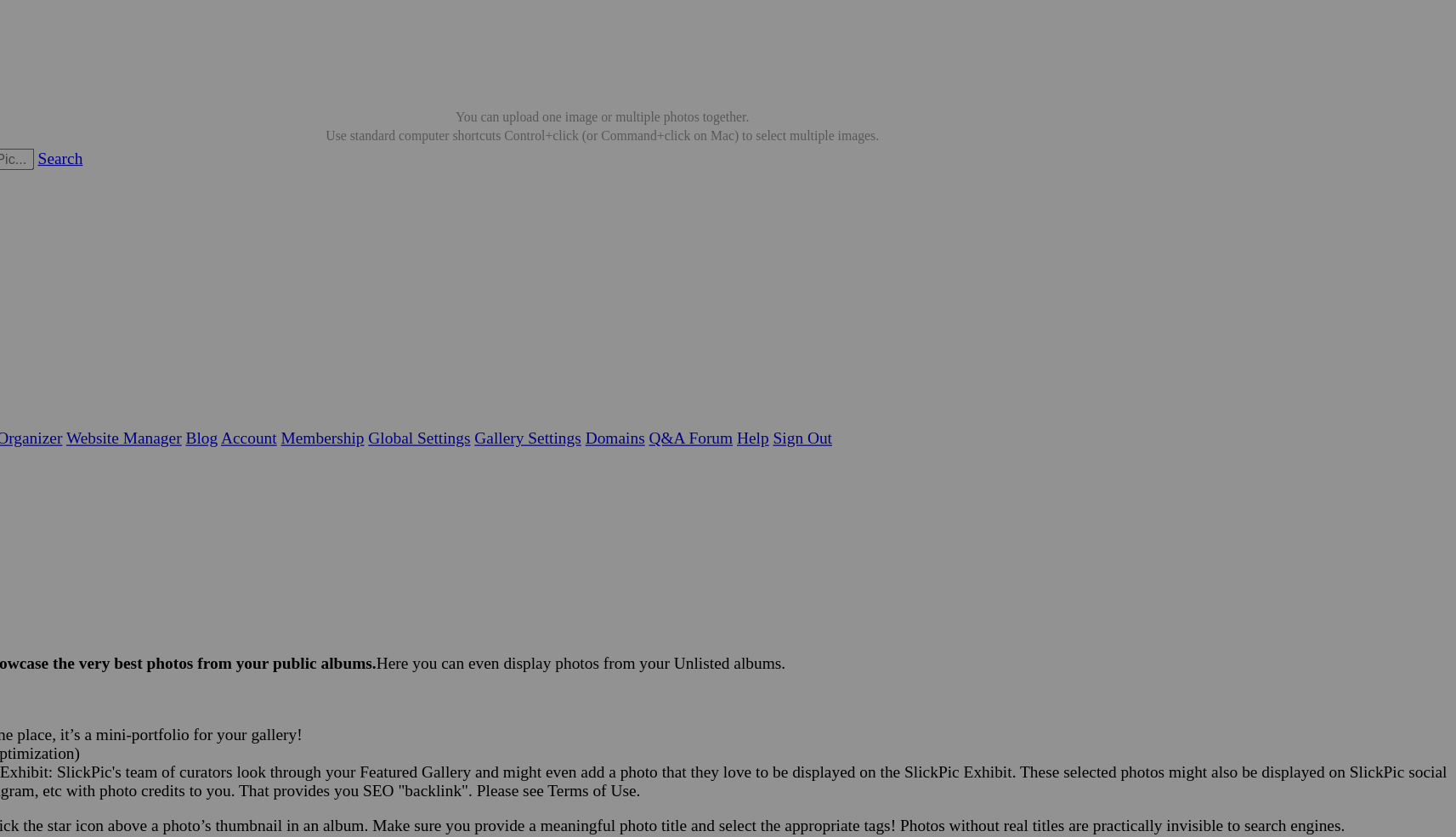
type input "R"
type input "Trick or Treat Card"
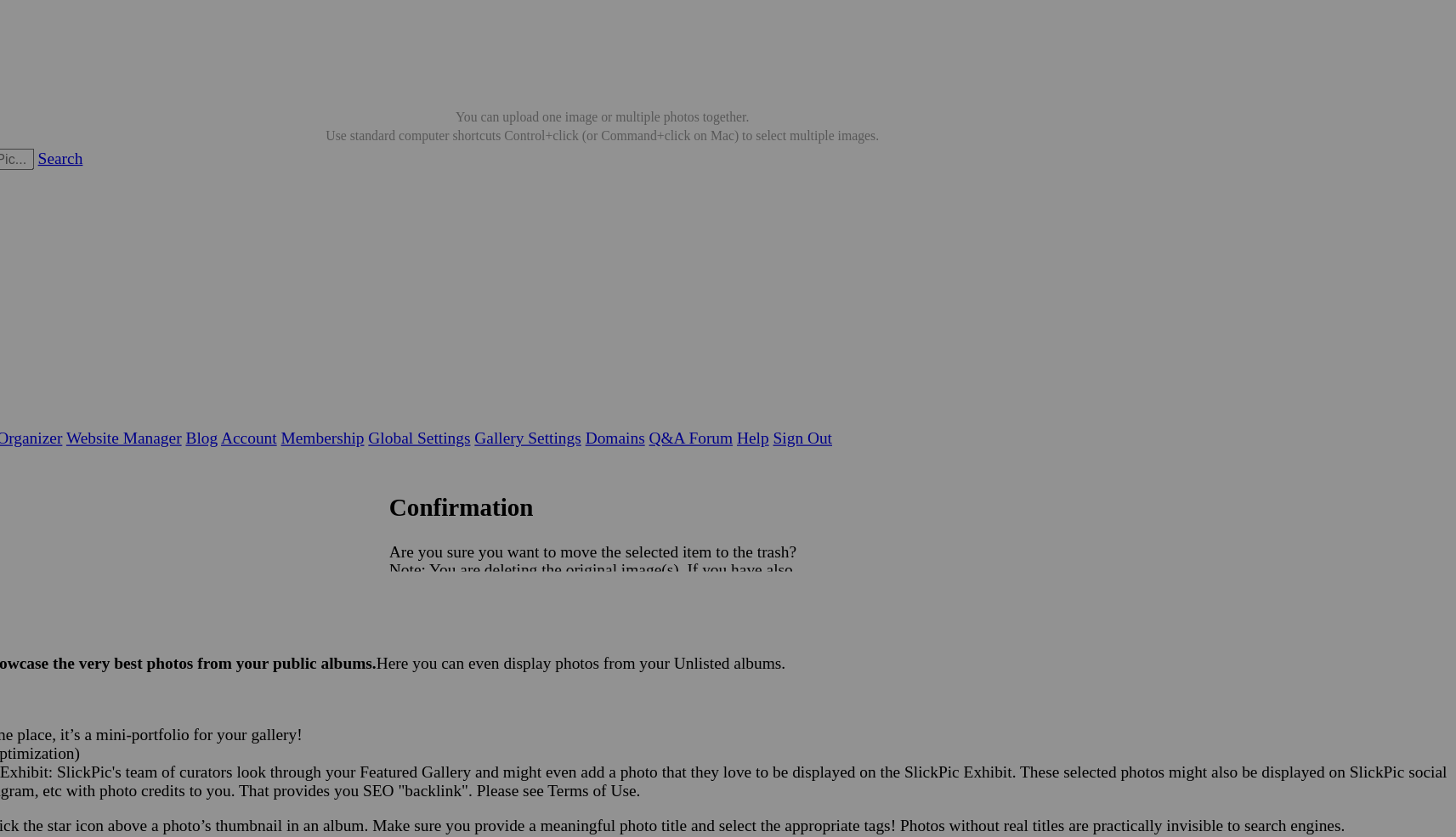
click at [615, 533] on span "Yes" at bounding box center [605, 530] width 20 height 14
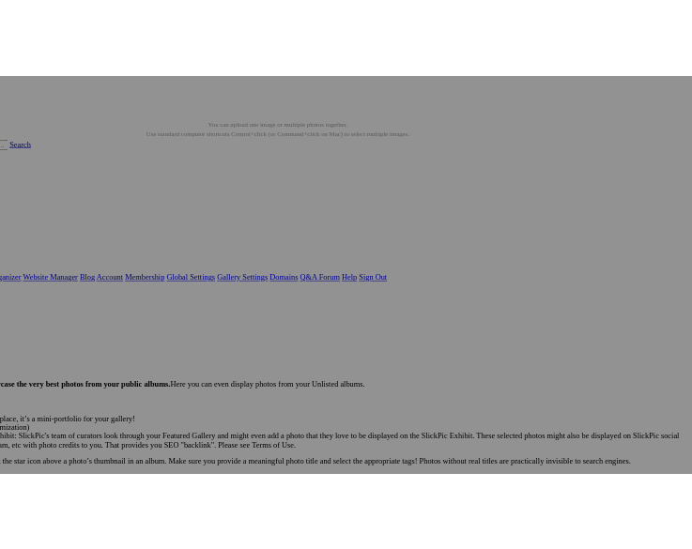
scroll to position [0, 134]
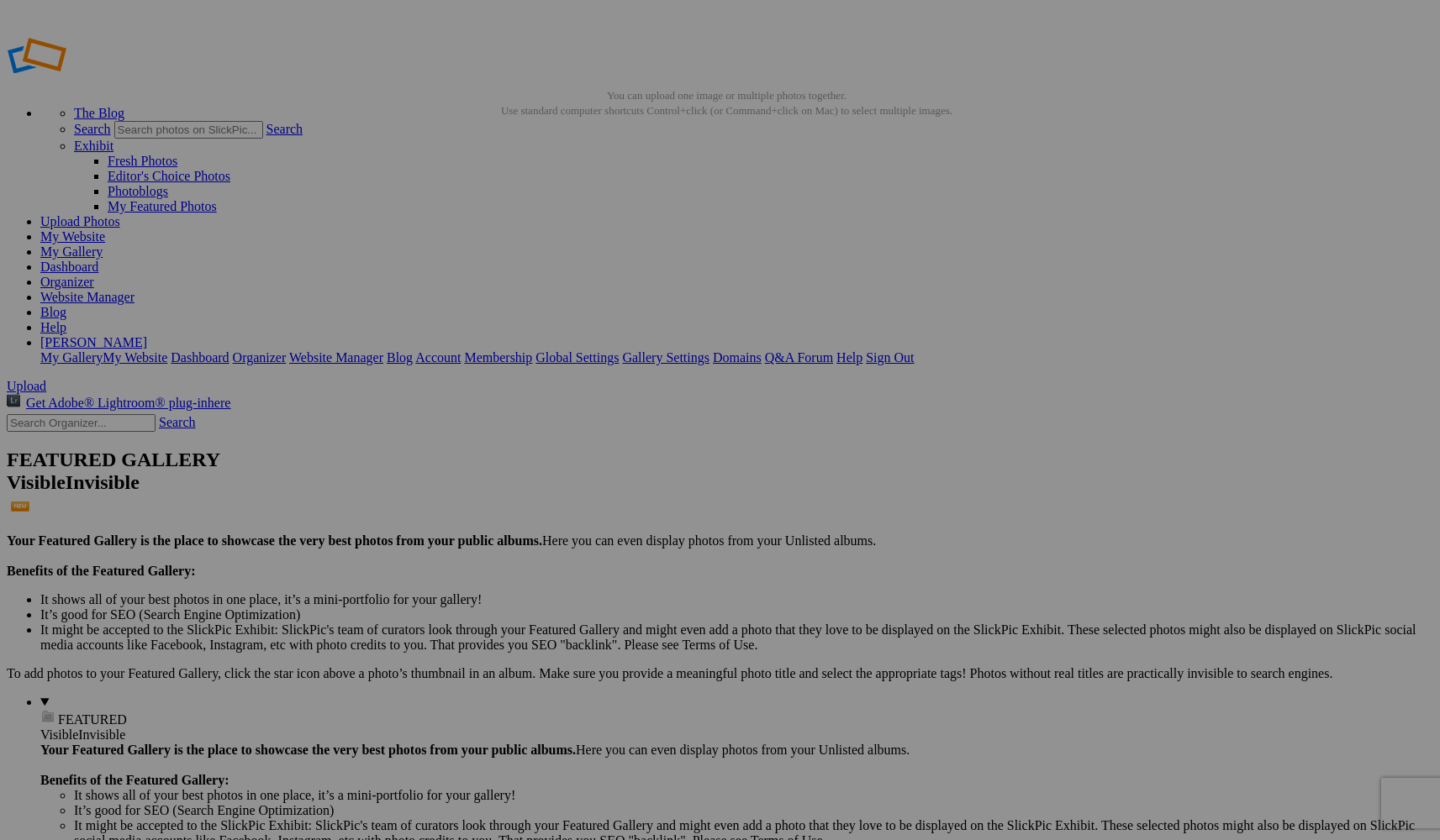
click at [609, 533] on span "Yes" at bounding box center [599, 530] width 20 height 14
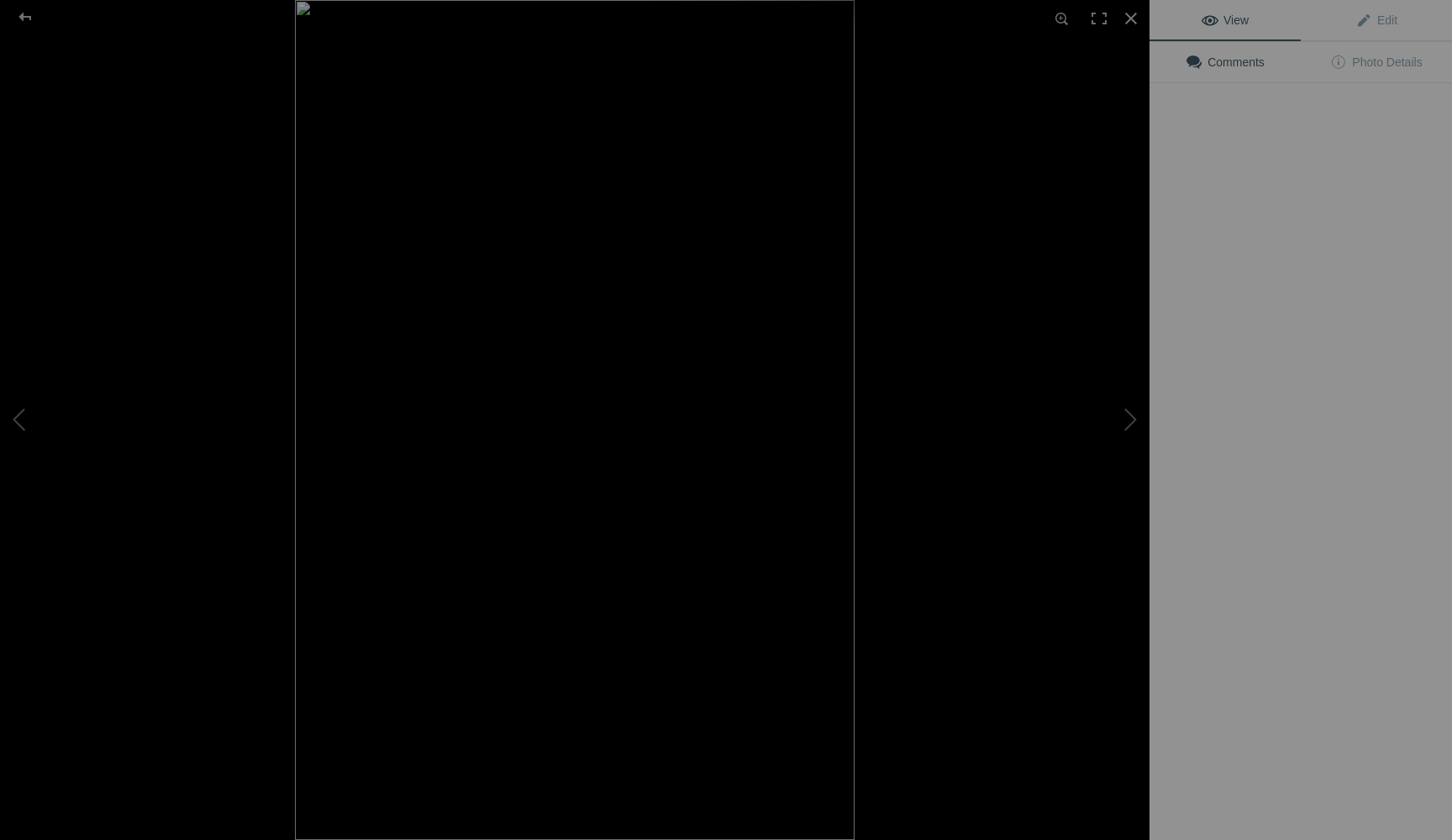
click at [487, 283] on img at bounding box center [574, 420] width 559 height 840
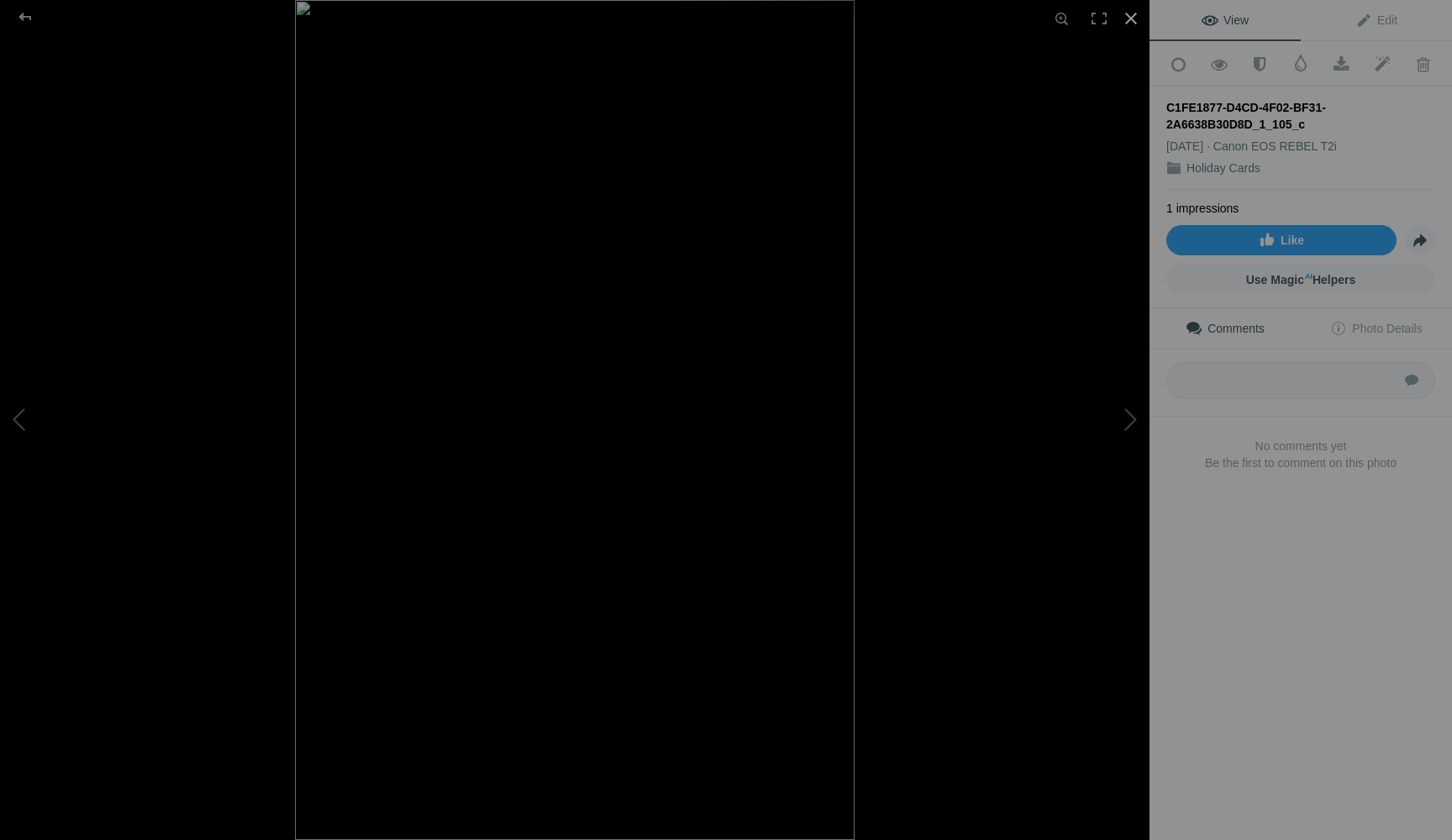
click at [1133, 17] on div at bounding box center [1130, 18] width 37 height 37
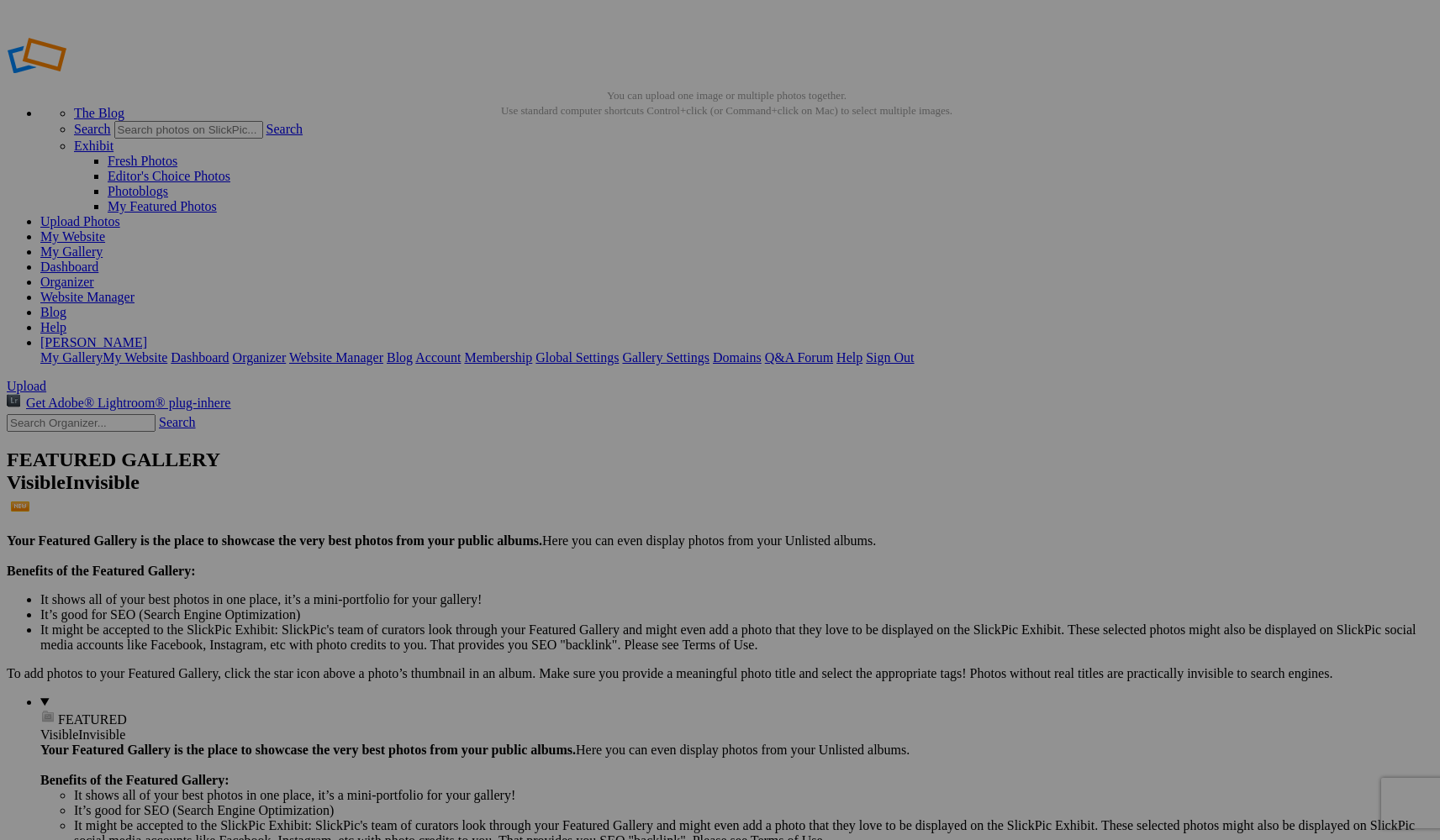
click at [583, 511] on span "Delete" at bounding box center [564, 515] width 35 height 14
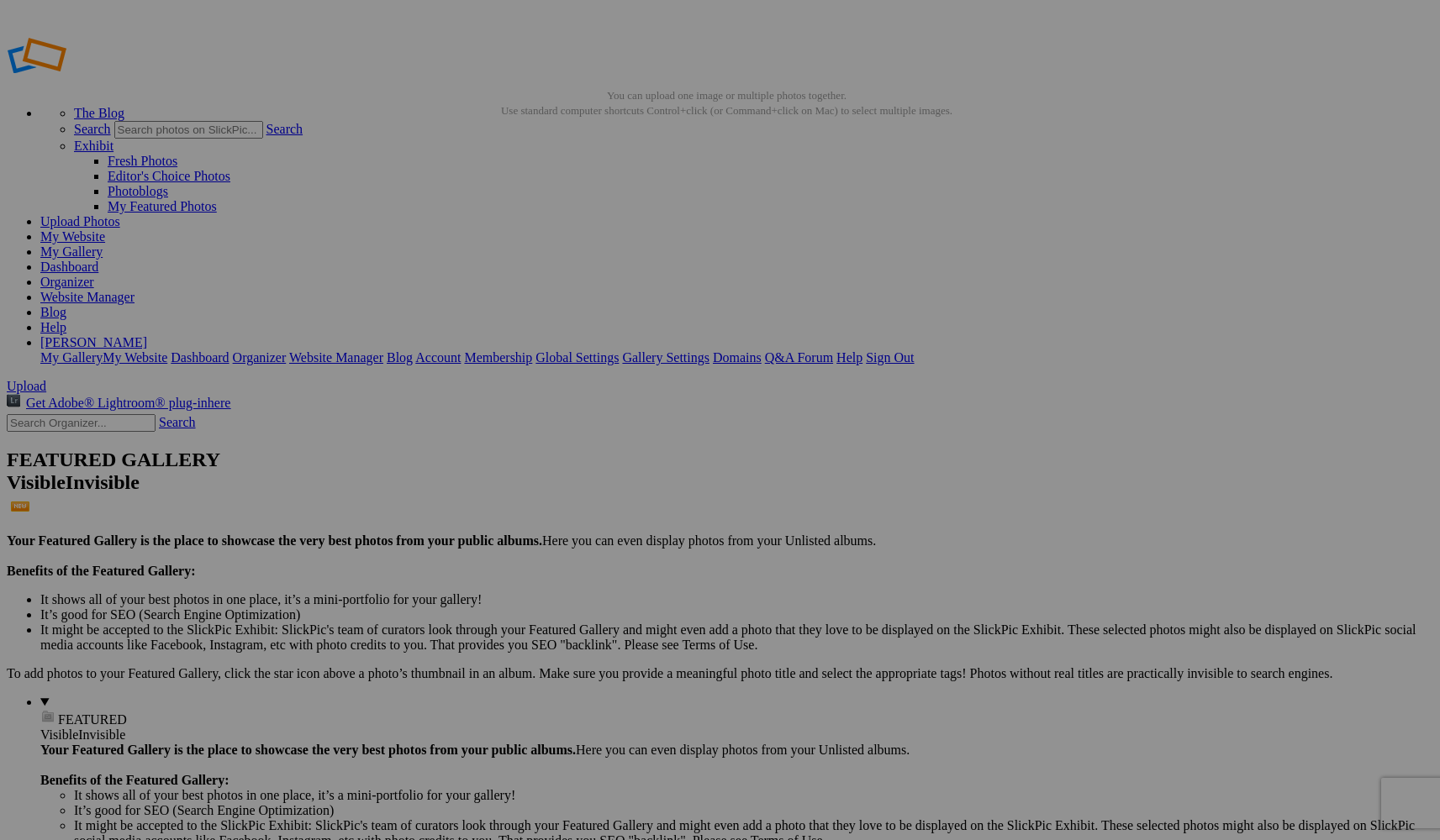
type input "Cardinal Red Card_(c)[PERSON_NAME] 2"
type input "I"
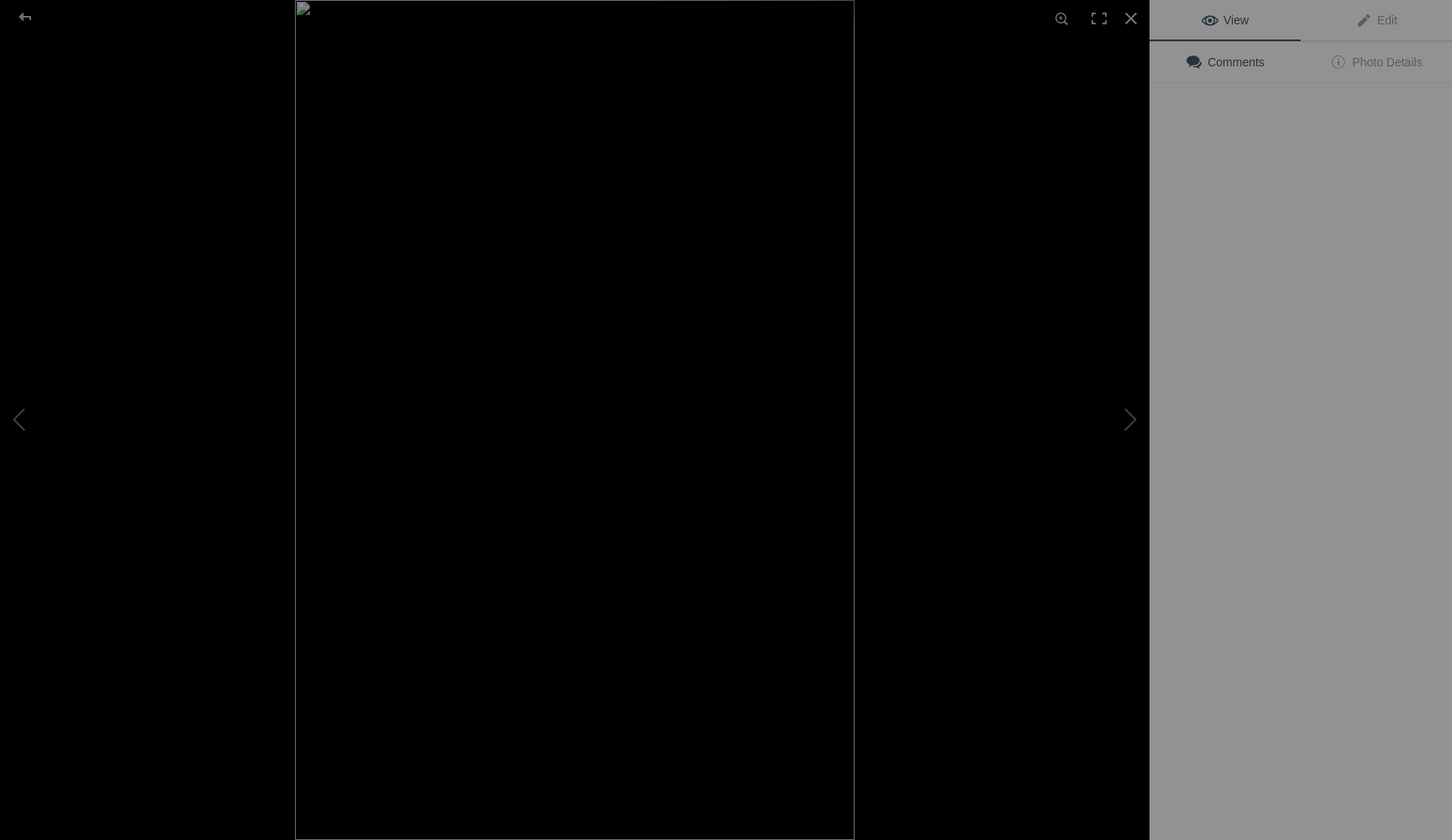
click at [618, 245] on img at bounding box center [574, 420] width 559 height 840
type input "[DEMOGRAPHIC_DATA] Christmas Card 2"
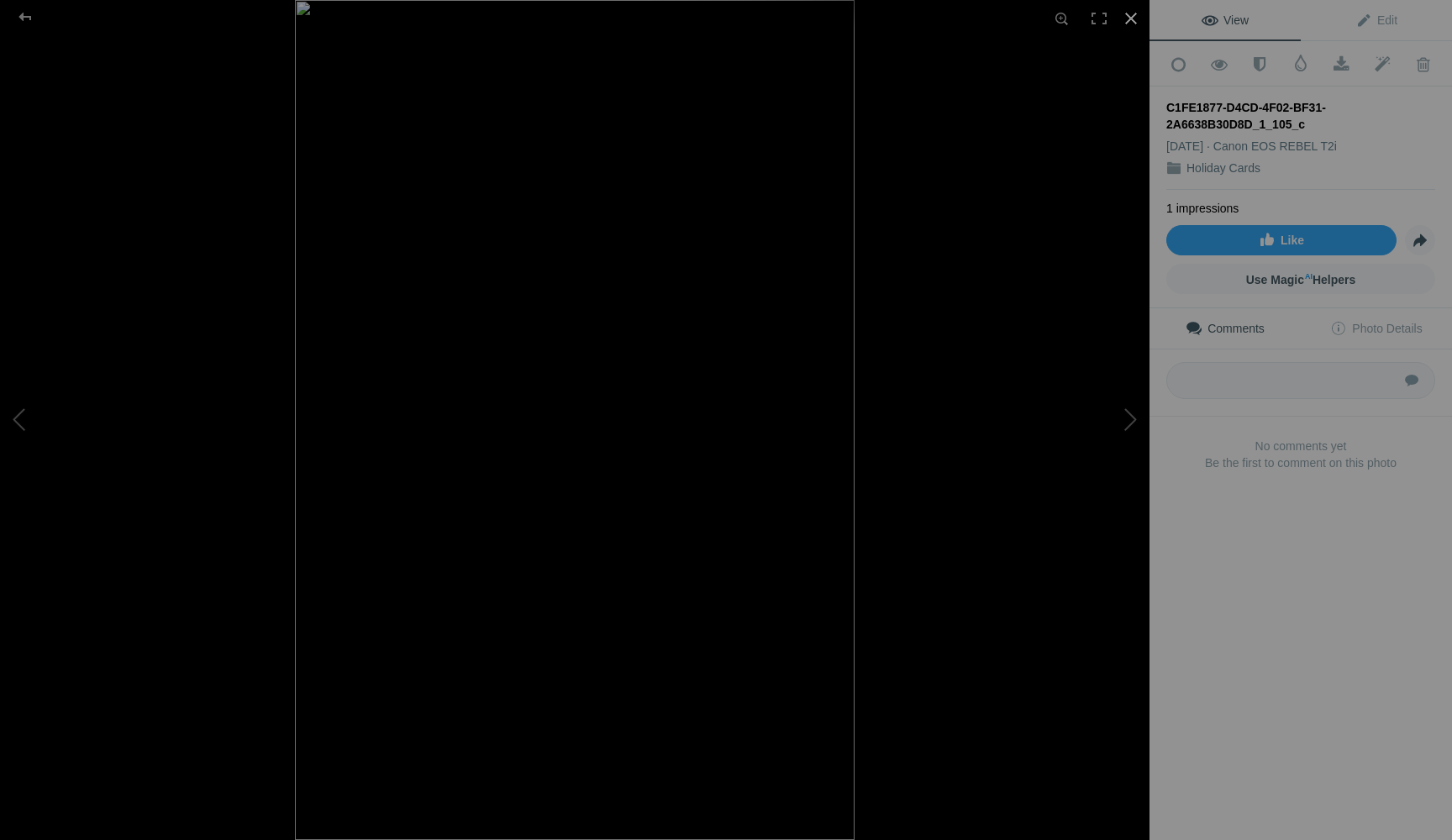
click at [618, 21] on div at bounding box center [1130, 18] width 37 height 37
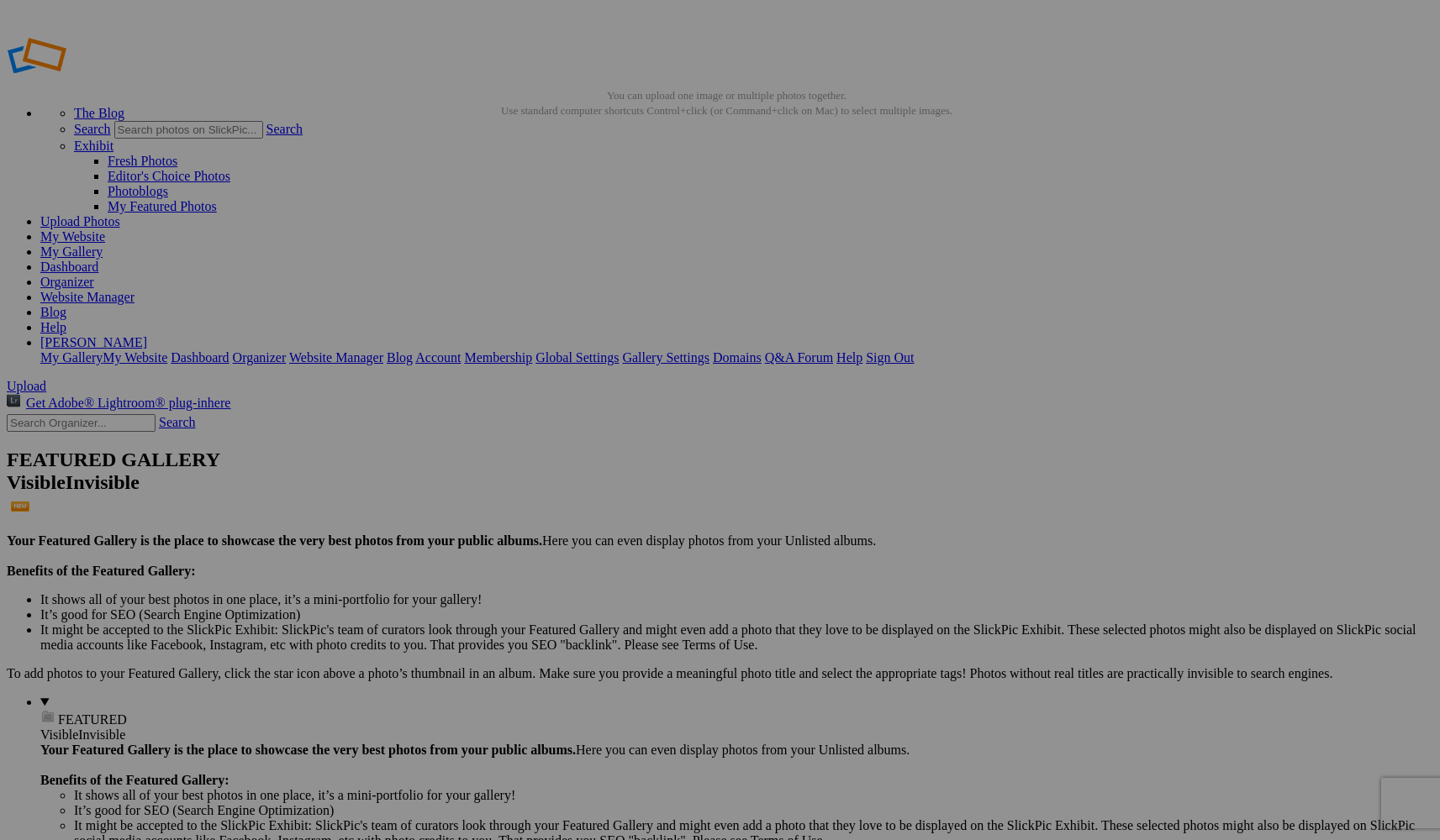
click at [609, 490] on span "Yes" at bounding box center [599, 530] width 20 height 14
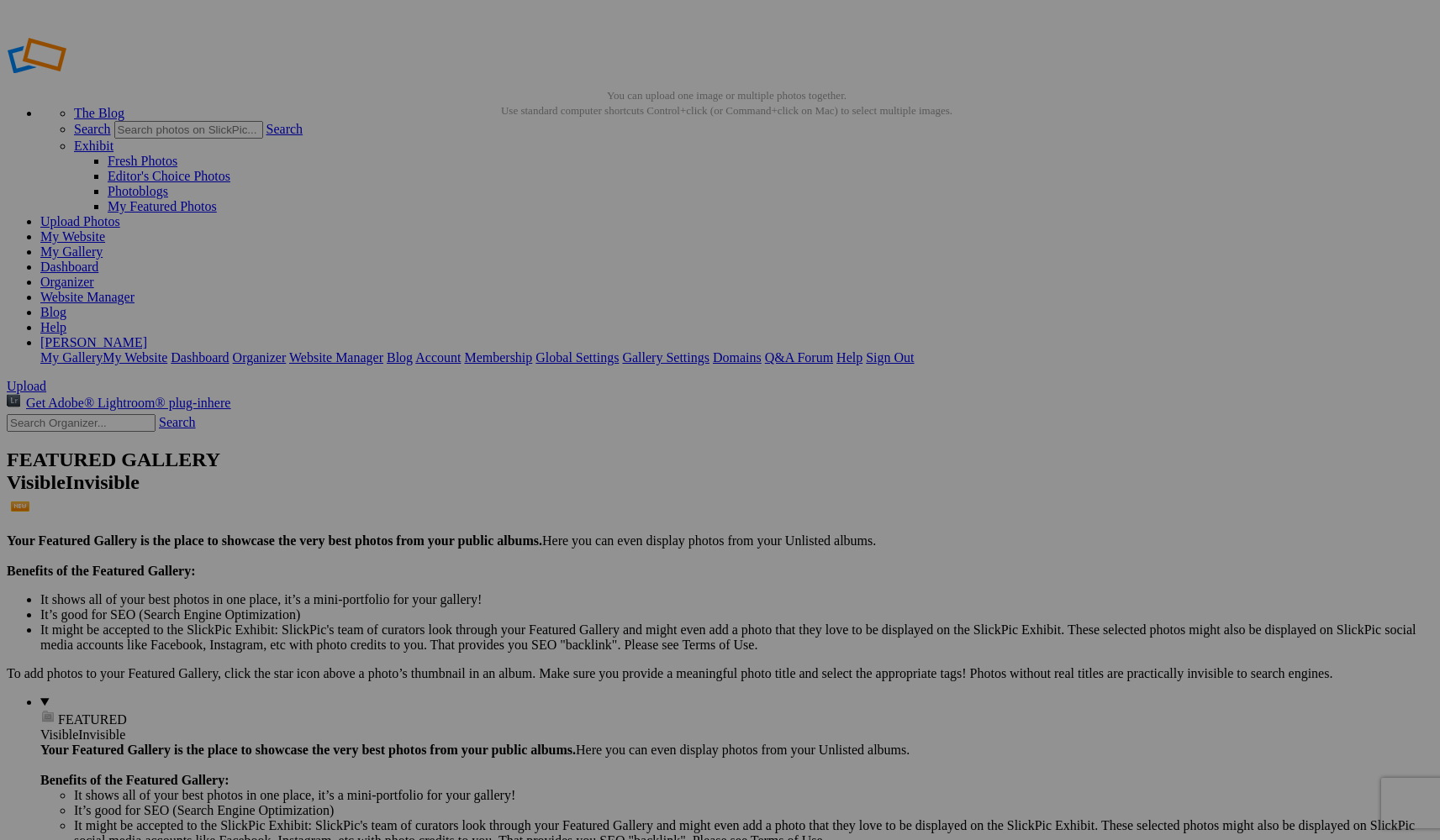
type input "D"
type input "Cats in My Garden Card, Print or Download"
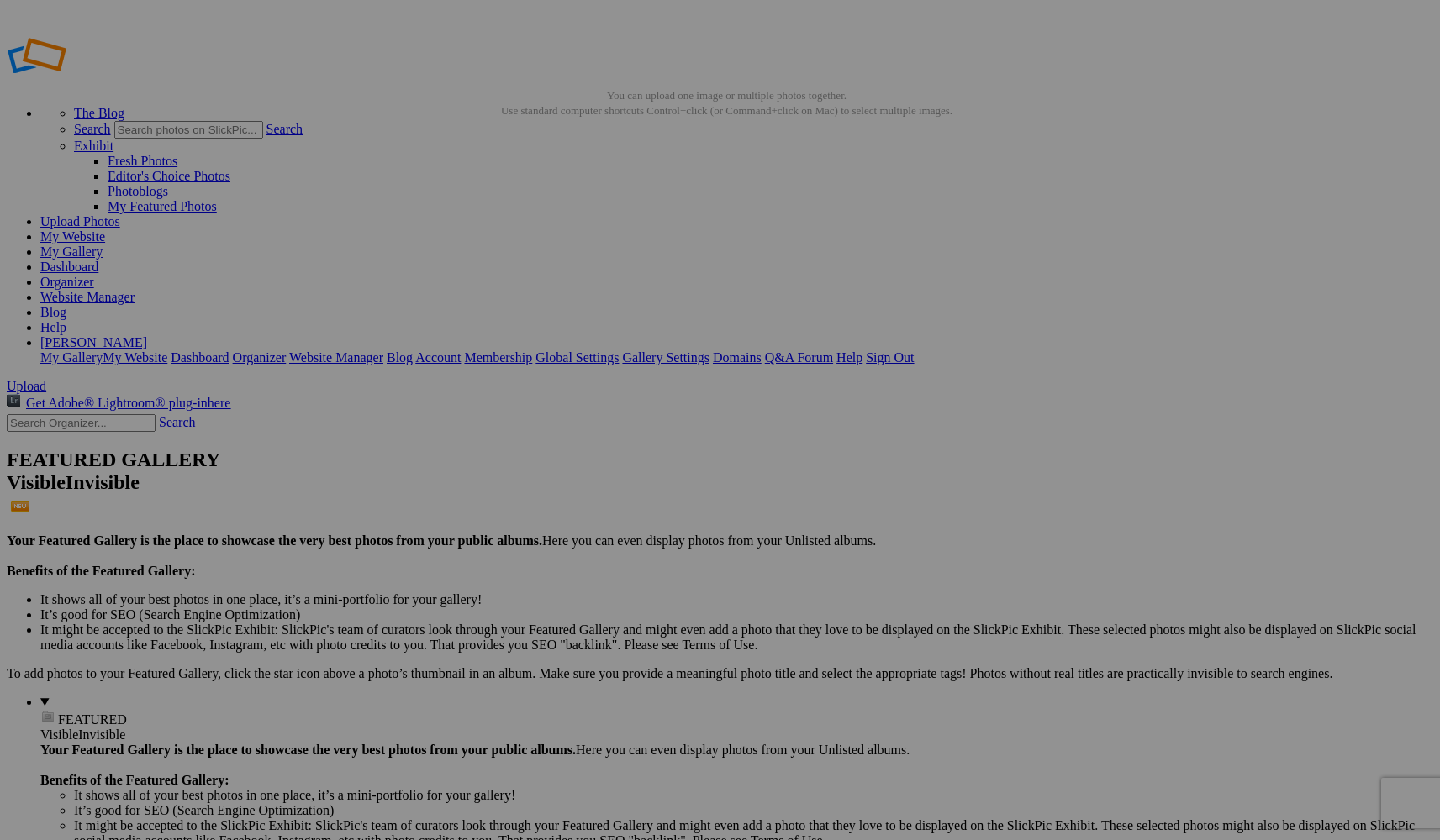
type input "1"
type input "Looking In Card"
type input "Christmas Card 1_front"
drag, startPoint x: 976, startPoint y: 517, endPoint x: 844, endPoint y: 514, distance: 132.0
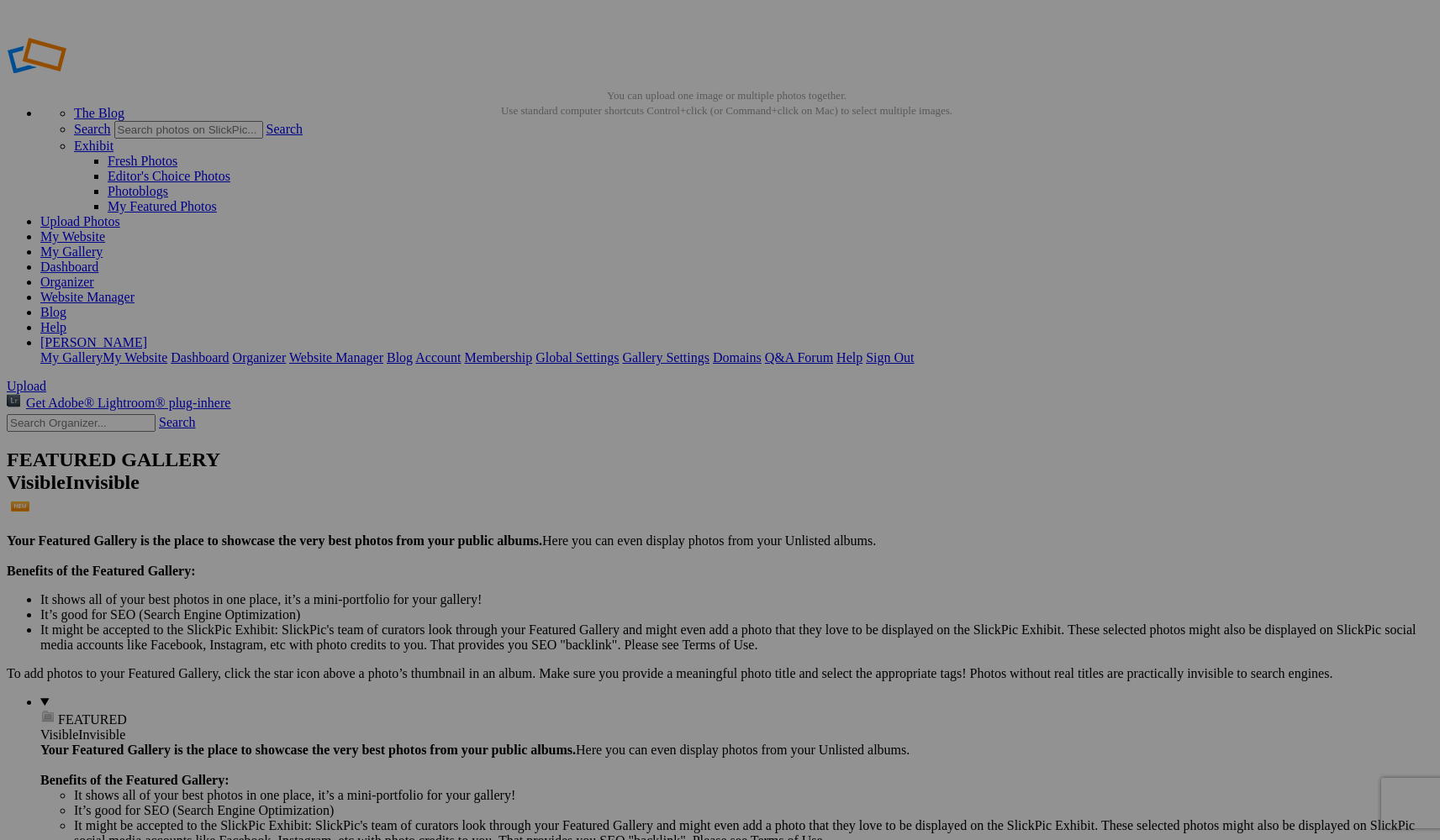
type input "1 (15)"
drag, startPoint x: 934, startPoint y: 517, endPoint x: 862, endPoint y: 506, distance: 72.8
type input "Pine Branch Christmas Card"
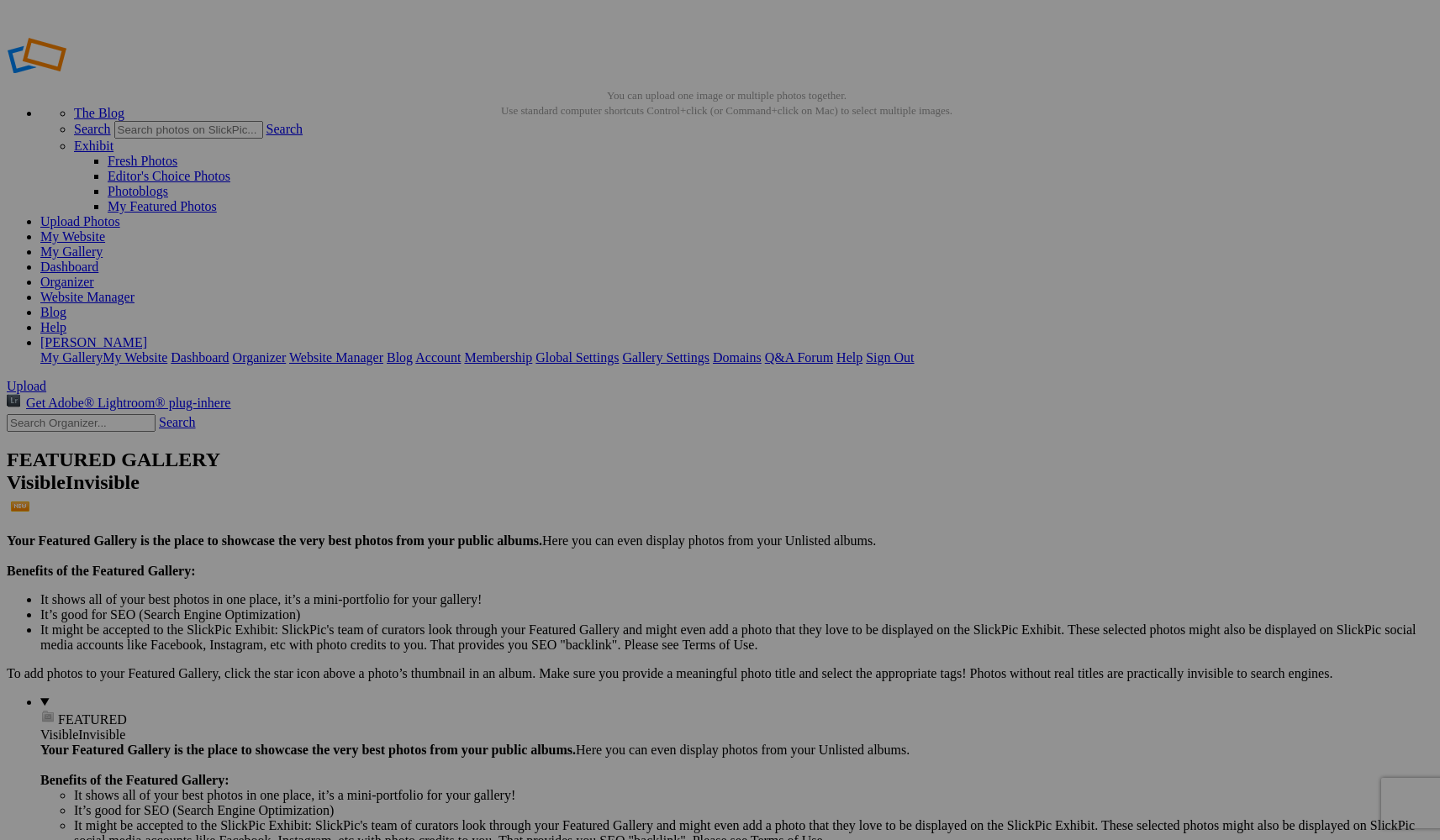
drag, startPoint x: 641, startPoint y: 515, endPoint x: 578, endPoint y: 510, distance: 63.2
type input "Warbler Christmas card"
drag, startPoint x: 787, startPoint y: 541, endPoint x: 728, endPoint y: 526, distance: 60.9
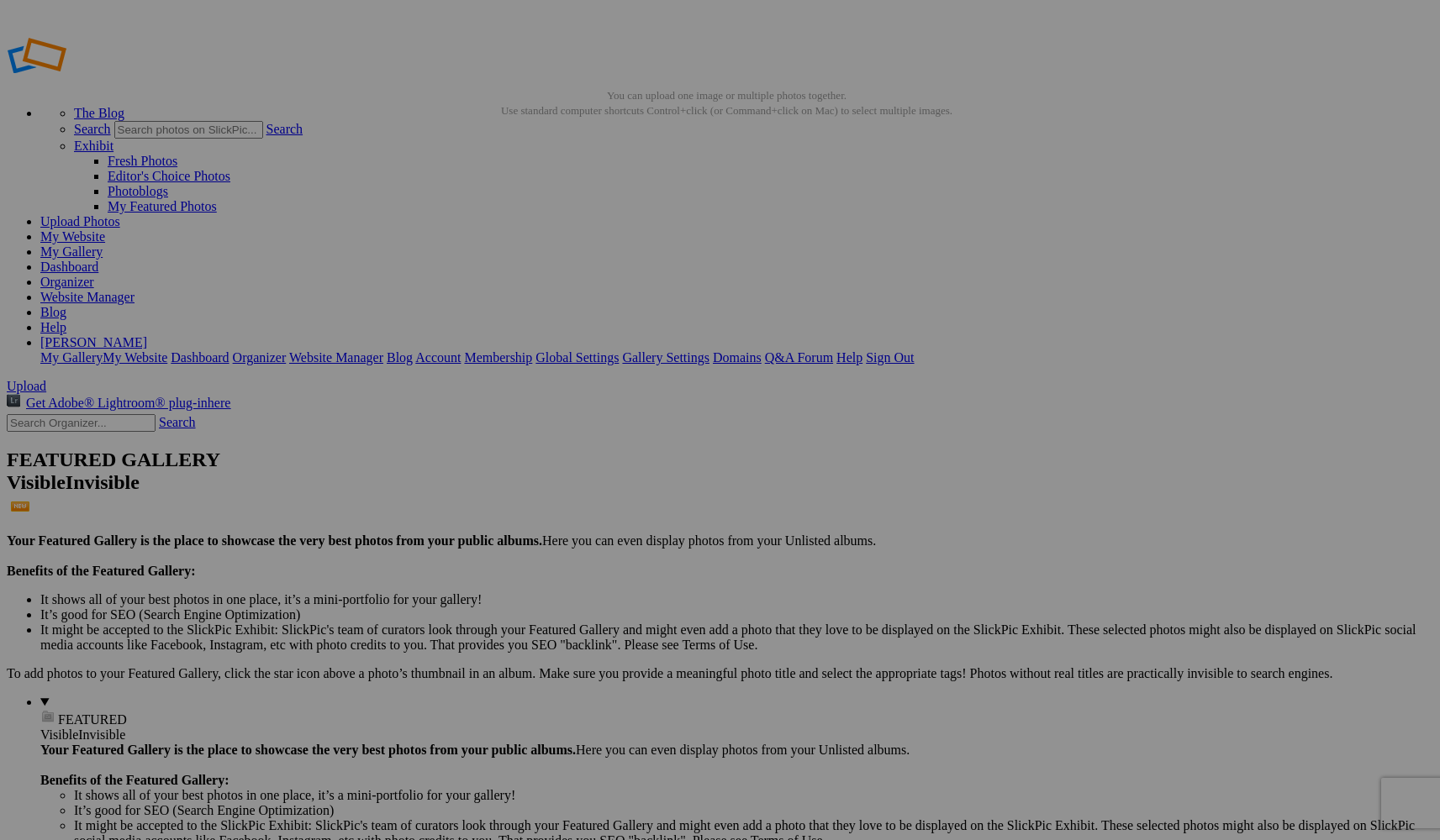
type input "Warbler Christmas Card"
drag, startPoint x: 1275, startPoint y: 537, endPoint x: 1138, endPoint y: 542, distance: 137.1
drag, startPoint x: 1278, startPoint y: 535, endPoint x: 1107, endPoint y: 546, distance: 171.4
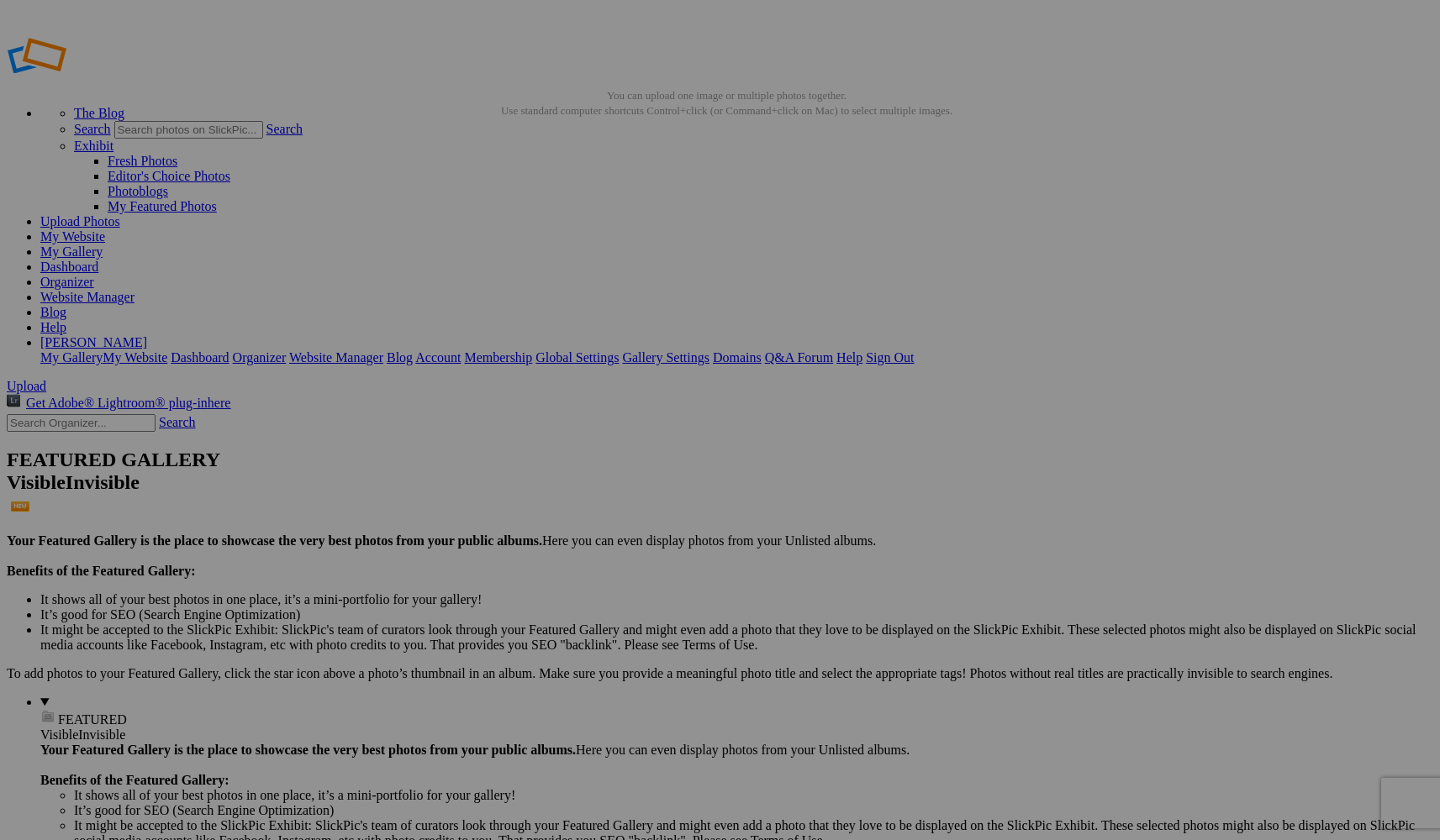
drag, startPoint x: 1153, startPoint y: 534, endPoint x: 1189, endPoint y: 535, distance: 36.0
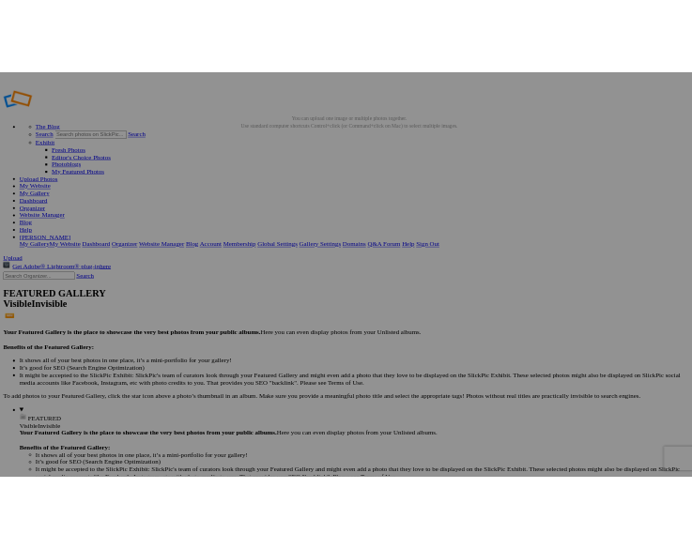
scroll to position [0, 1]
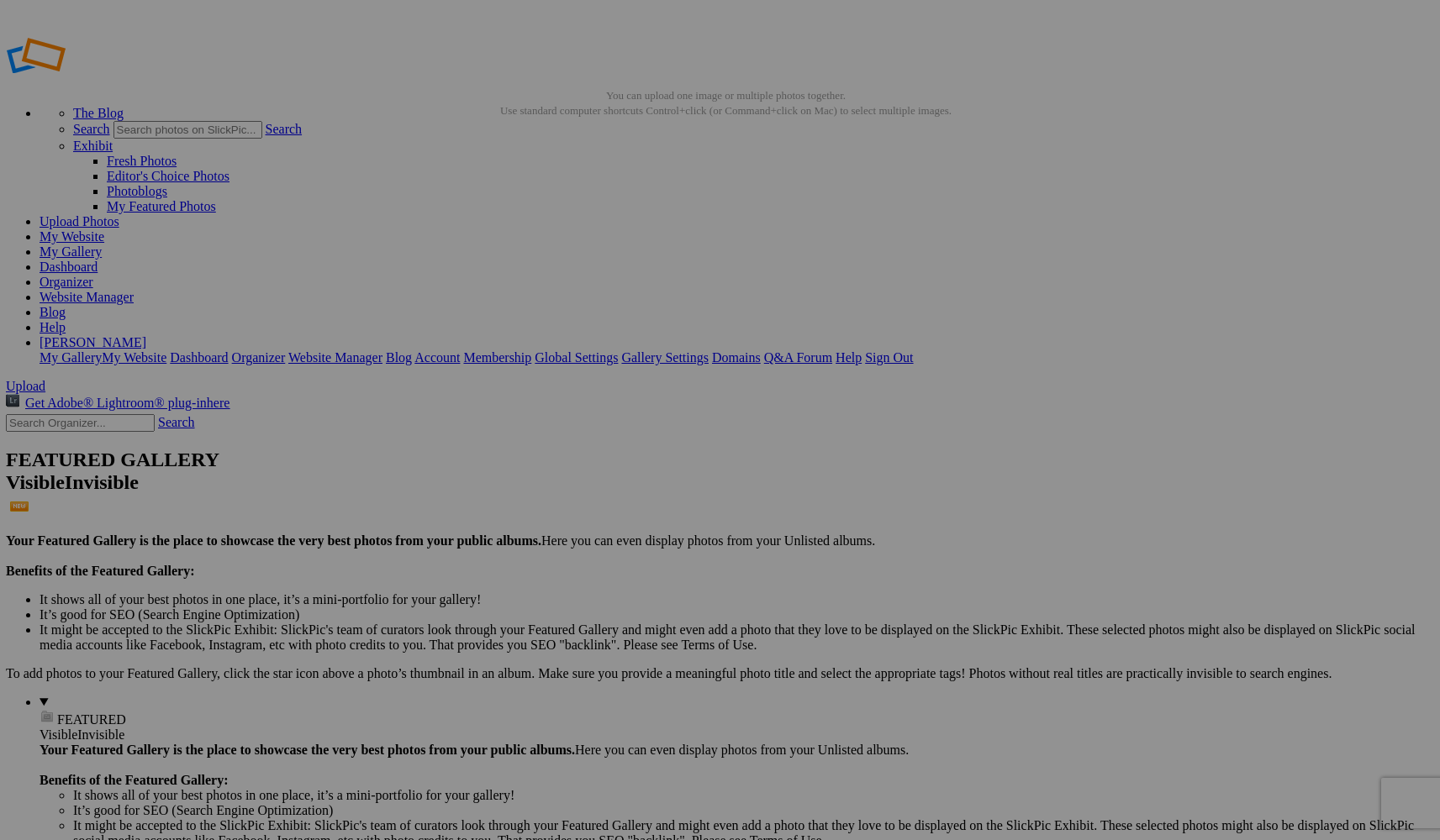
drag, startPoint x: 1189, startPoint y: 535, endPoint x: 1452, endPoint y: 551, distance: 263.5
type input "2"
type input "Have A Merry Cool Christmas"
drag, startPoint x: 1420, startPoint y: 536, endPoint x: 1284, endPoint y: 531, distance: 136.1
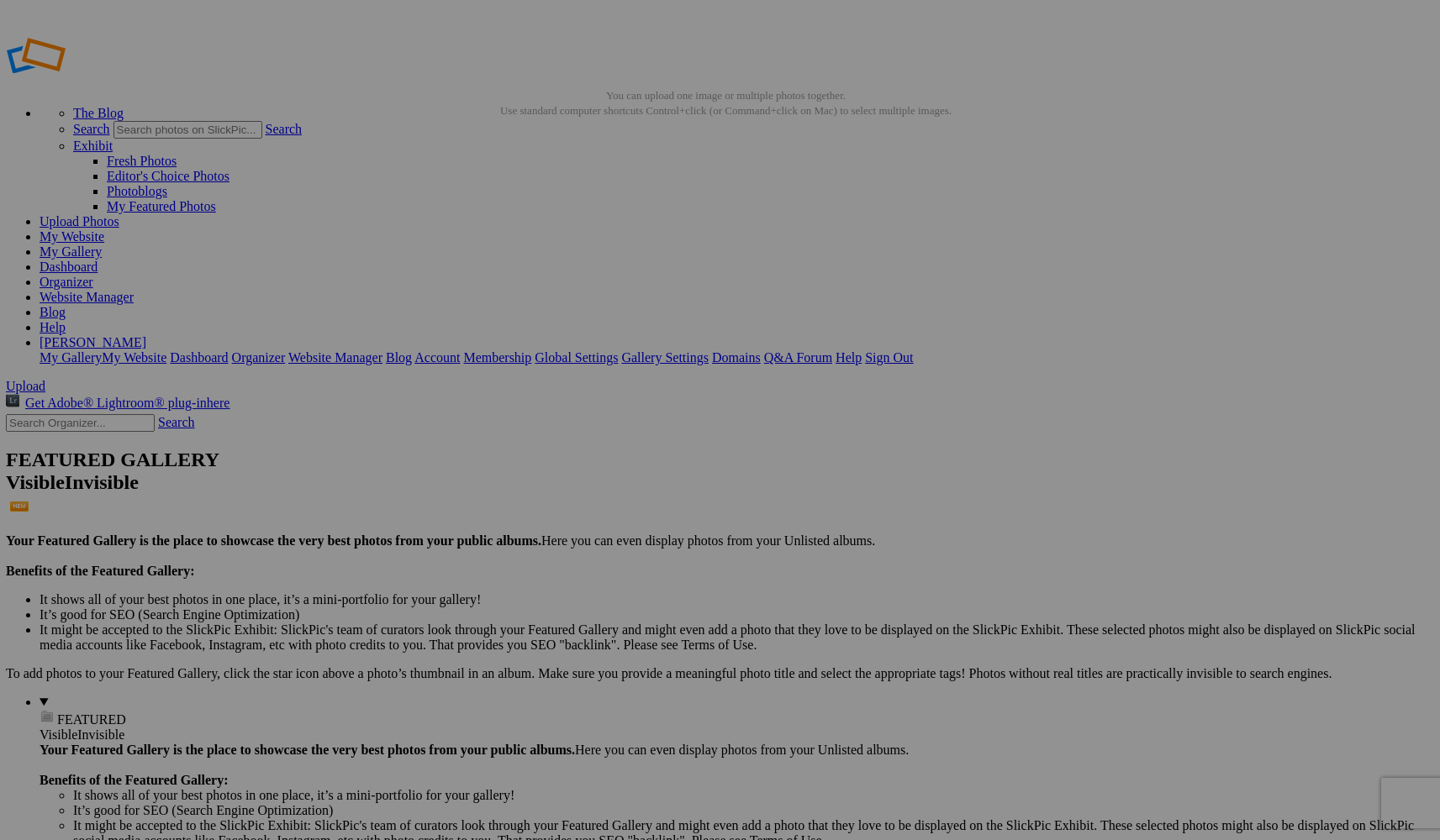
drag, startPoint x: 1302, startPoint y: 538, endPoint x: 1391, endPoint y: 534, distance: 89.1
drag, startPoint x: 1391, startPoint y: 533, endPoint x: 1327, endPoint y: 546, distance: 65.3
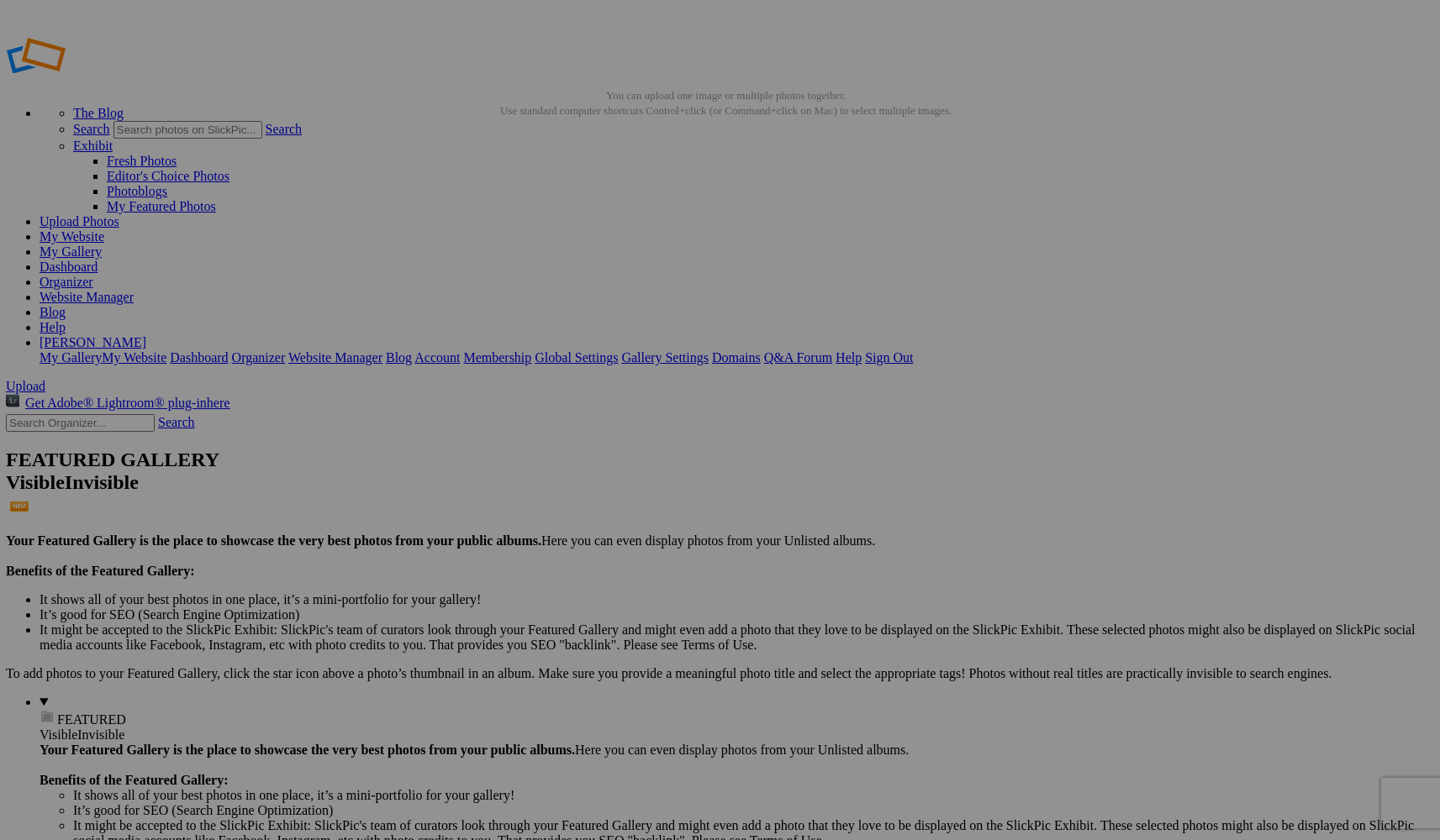
type input "_"
type input "[PERSON_NAME] in Red Scarf Card or download"
drag, startPoint x: 484, startPoint y: 522, endPoint x: 430, endPoint y: 520, distance: 54.0
type input "Greeting 1"
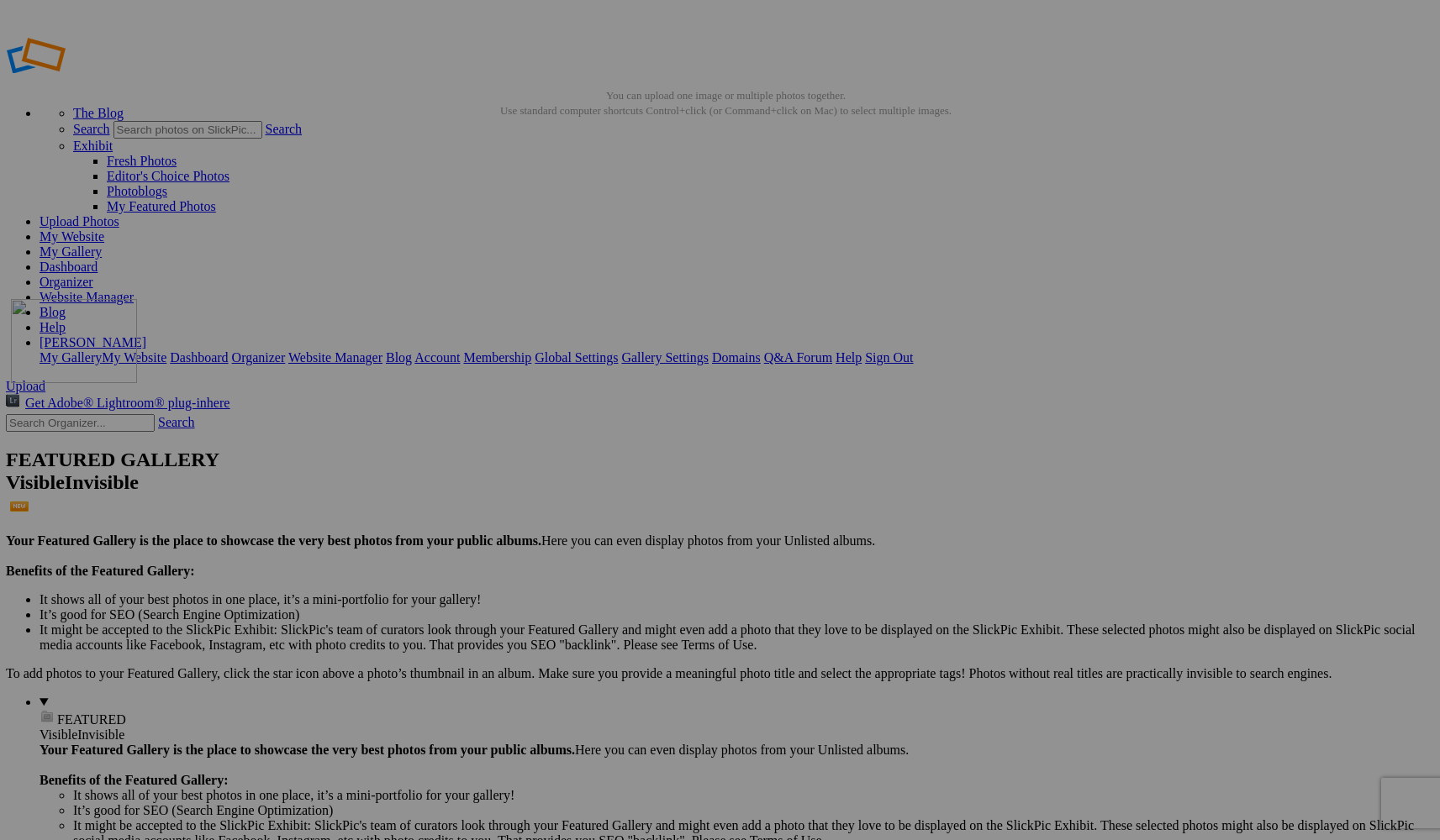
drag, startPoint x: 480, startPoint y: 472, endPoint x: 253, endPoint y: 420, distance: 232.9
drag, startPoint x: 975, startPoint y: 302, endPoint x: 834, endPoint y: 301, distance: 141.0
type input "2-EC802703D8A3_1_201_a"
drag, startPoint x: 857, startPoint y: 301, endPoint x: 1124, endPoint y: 308, distance: 267.1
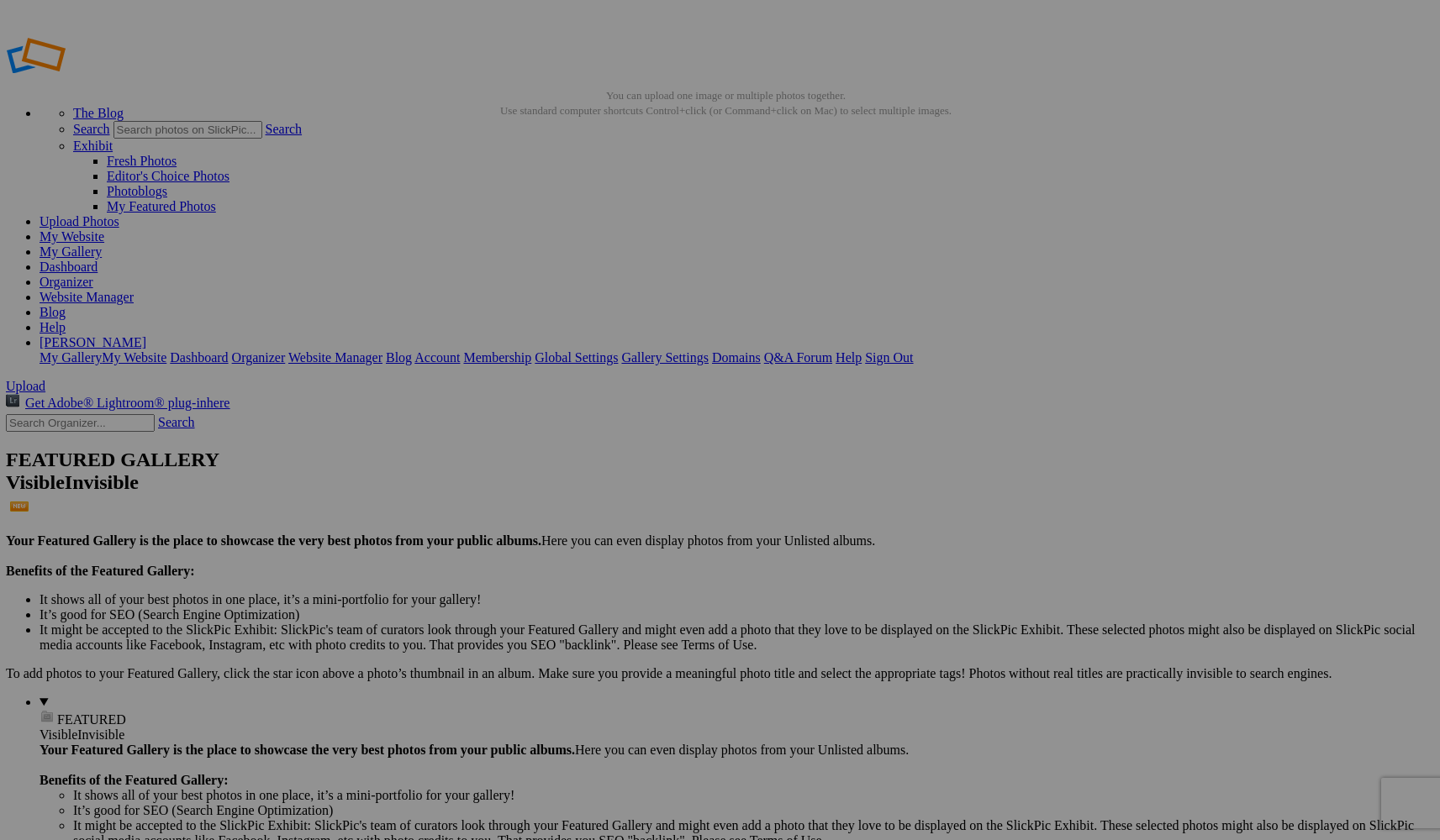
type input "Cat Dreams Card or download"
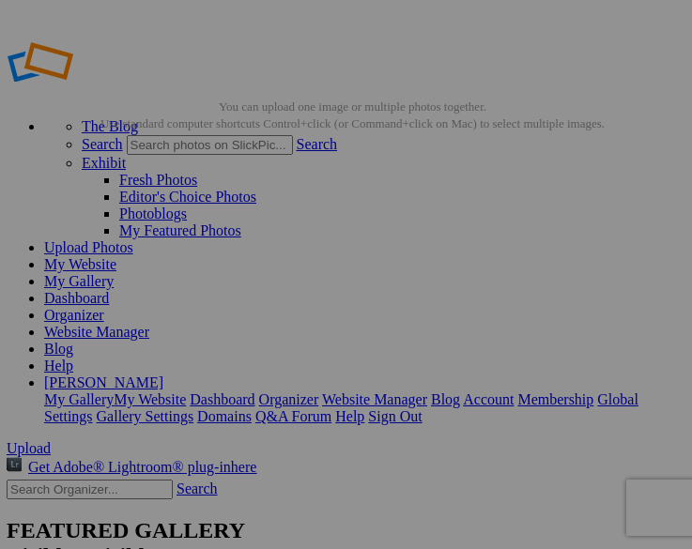
scroll to position [374, 1]
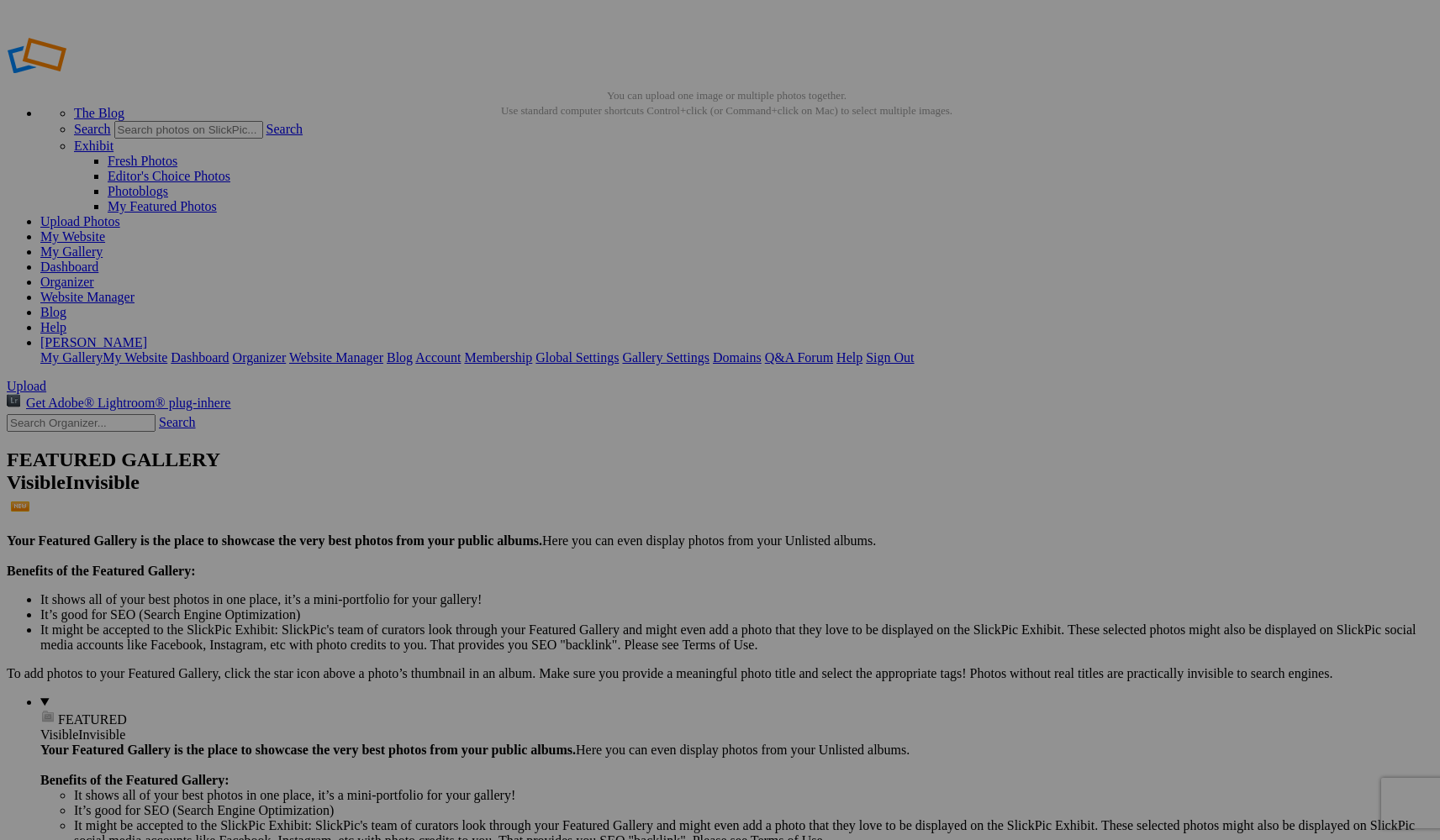
type input "b"
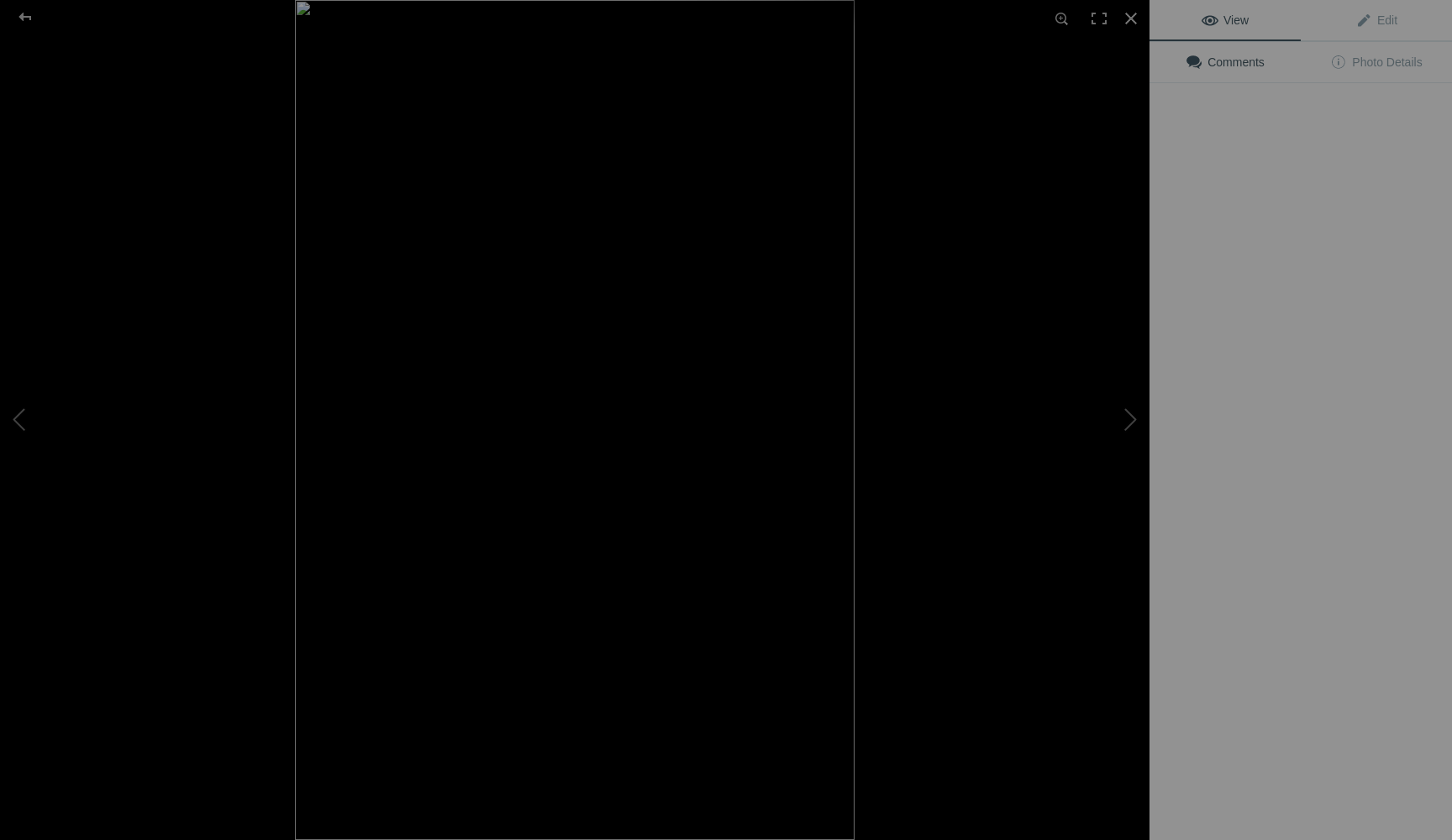
click at [604, 259] on img at bounding box center [574, 420] width 559 height 840
type input "Bird With Berries card"
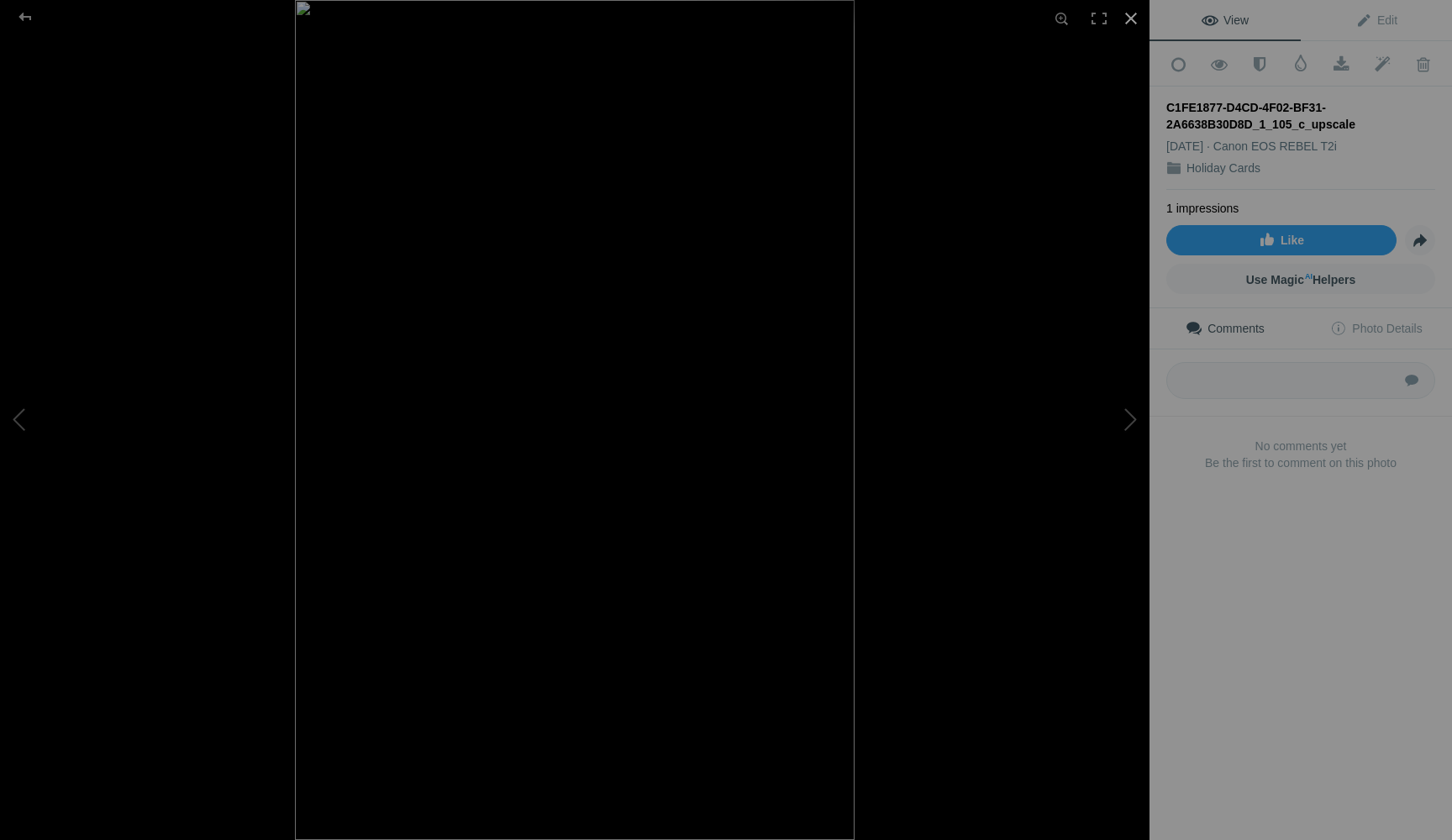
click at [618, 17] on div at bounding box center [1130, 18] width 37 height 37
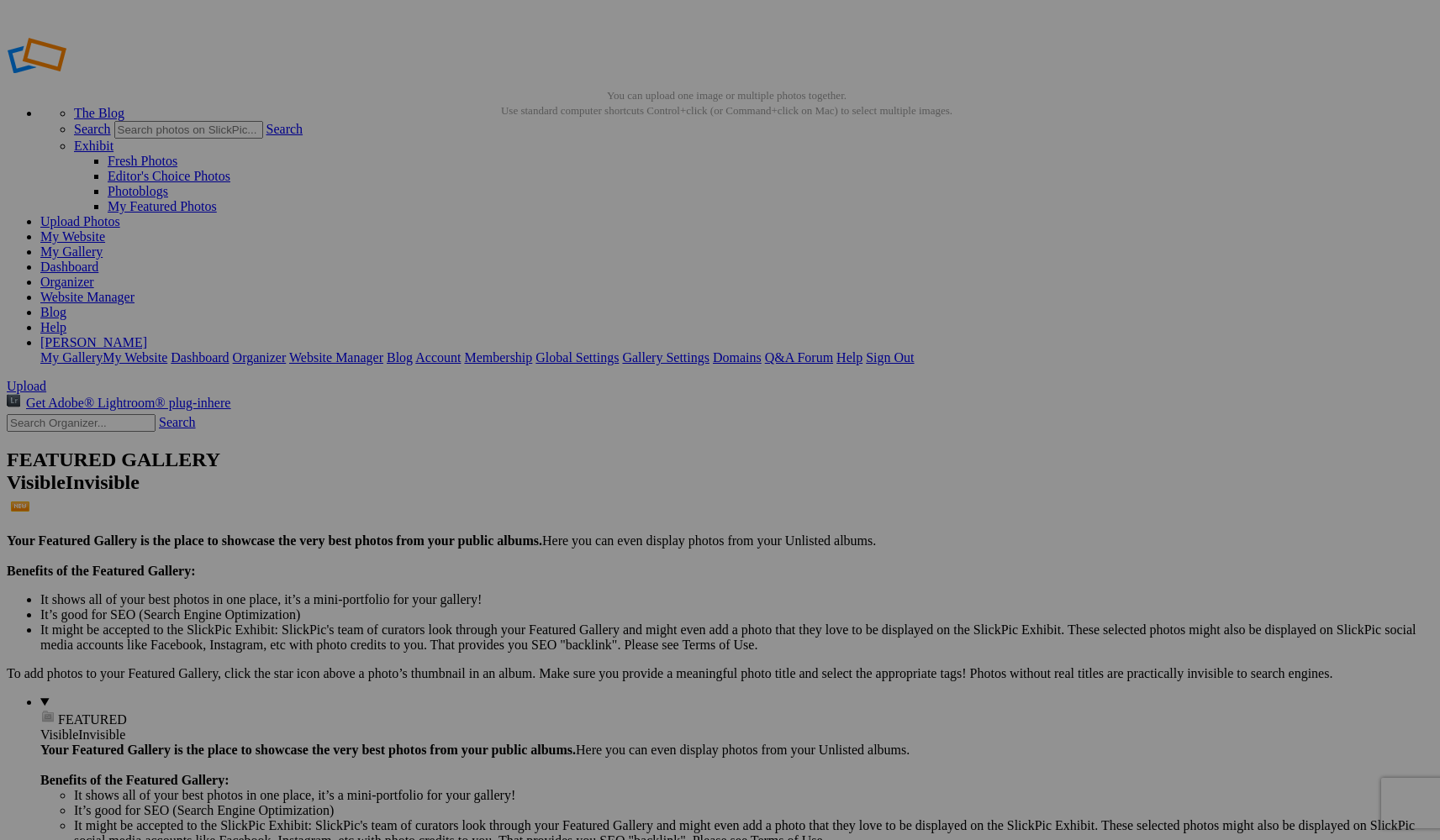
drag, startPoint x: 558, startPoint y: 323, endPoint x: 825, endPoint y: 323, distance: 267.0
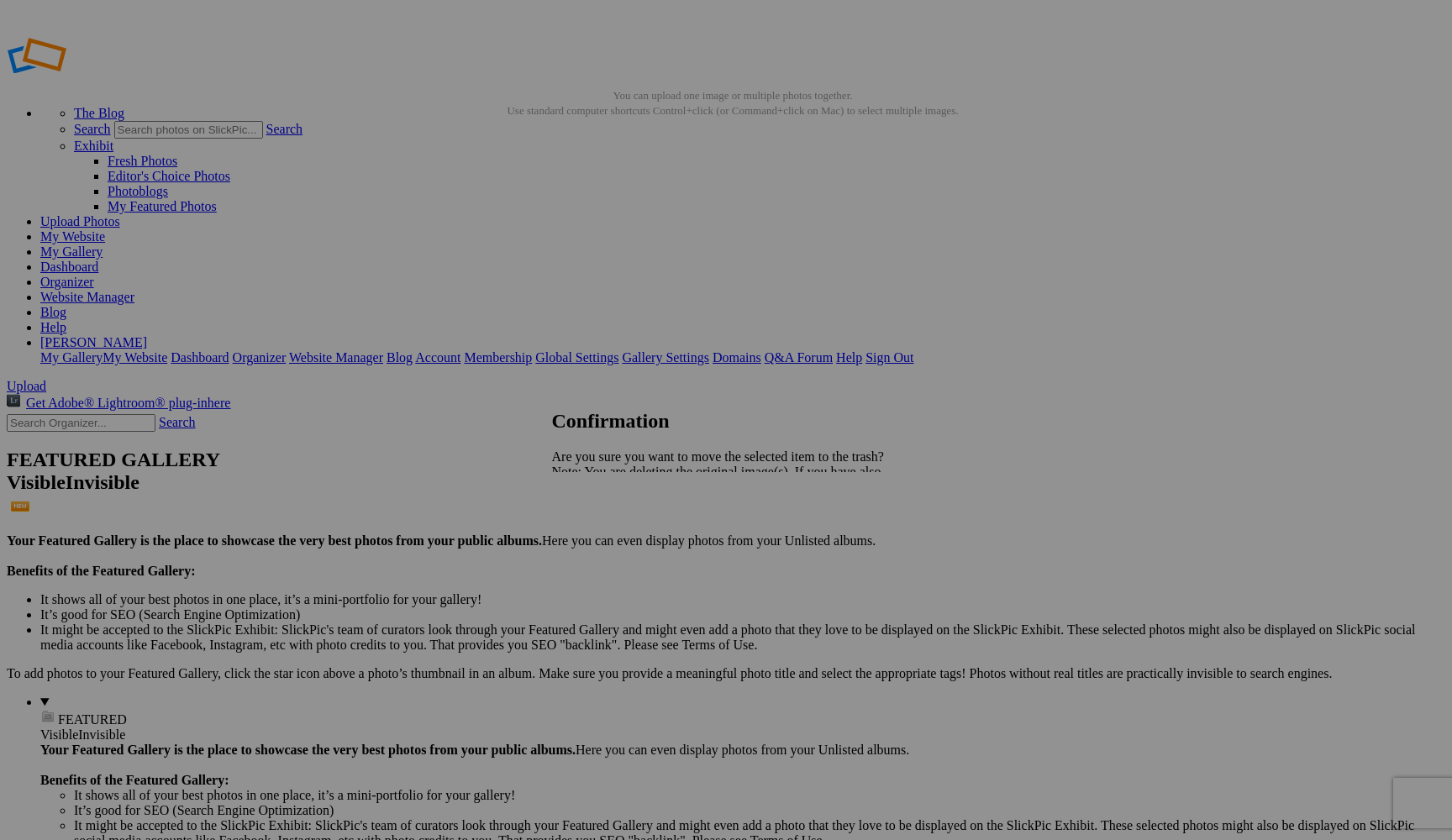
type input "Kitty Chaos Christmas Card"
click at [608, 490] on span "Yes" at bounding box center [599, 530] width 20 height 14
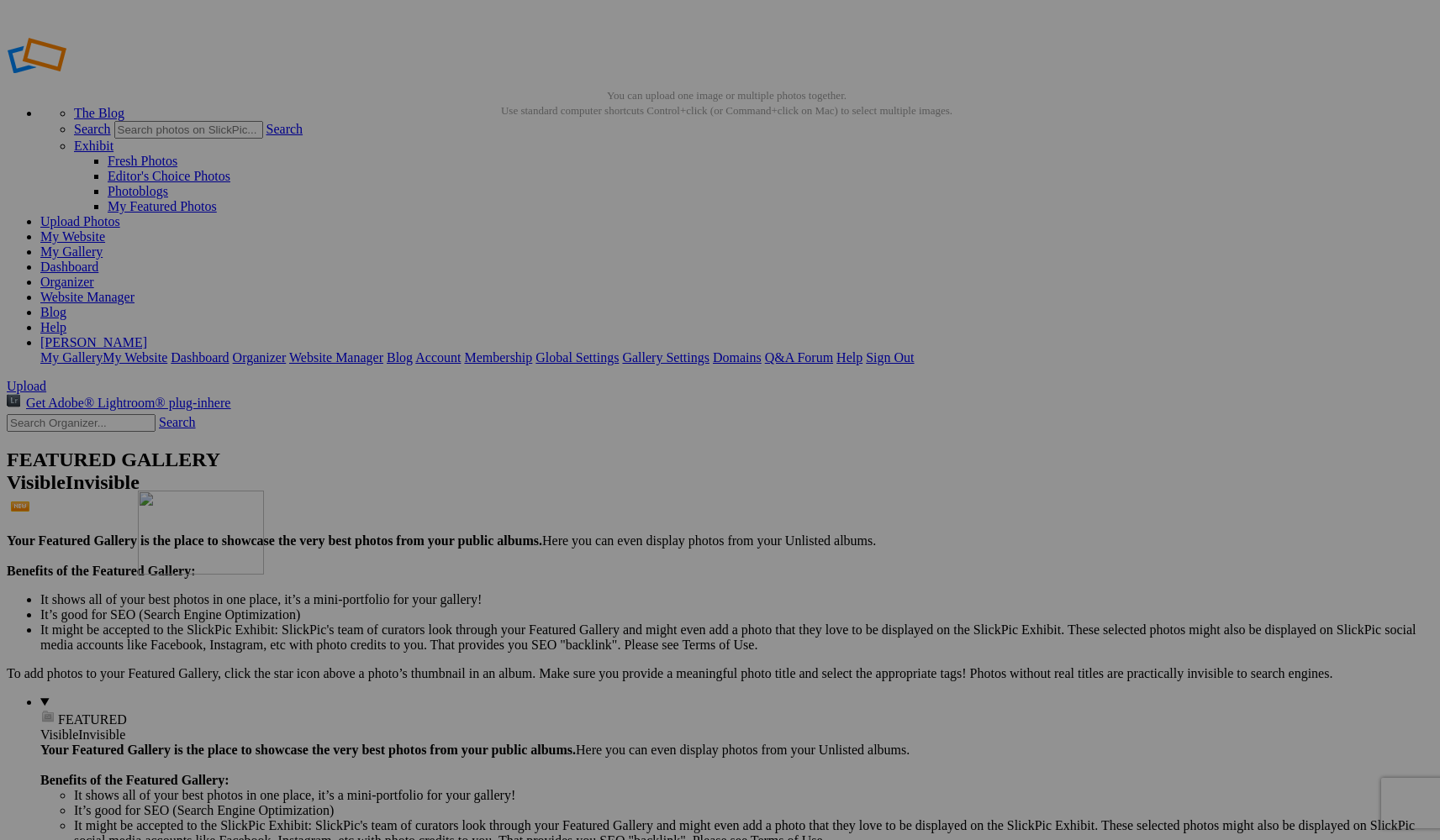
drag, startPoint x: 1209, startPoint y: 470, endPoint x: 311, endPoint y: 595, distance: 906.7
drag, startPoint x: 1371, startPoint y: 460, endPoint x: 280, endPoint y: 624, distance: 1103.3
drag, startPoint x: 474, startPoint y: 242, endPoint x: 579, endPoint y: 615, distance: 387.5
drag, startPoint x: 612, startPoint y: 246, endPoint x: 326, endPoint y: 625, distance: 474.8
click at [105, 229] on link "My Website" at bounding box center [72, 236] width 64 height 14
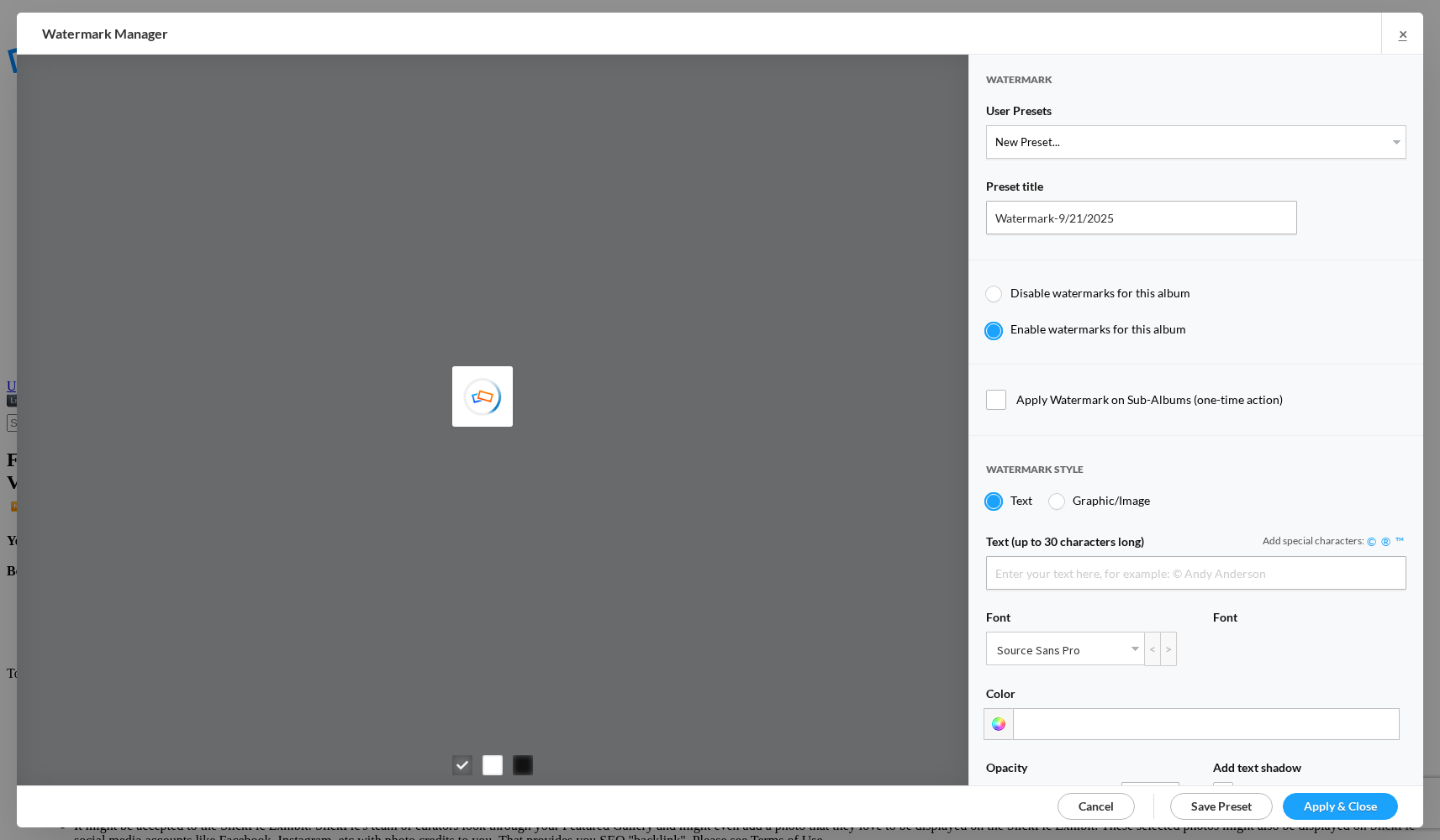
type input "simplygrandphotoart"
click at [618, 31] on link "×" at bounding box center [1402, 33] width 42 height 41
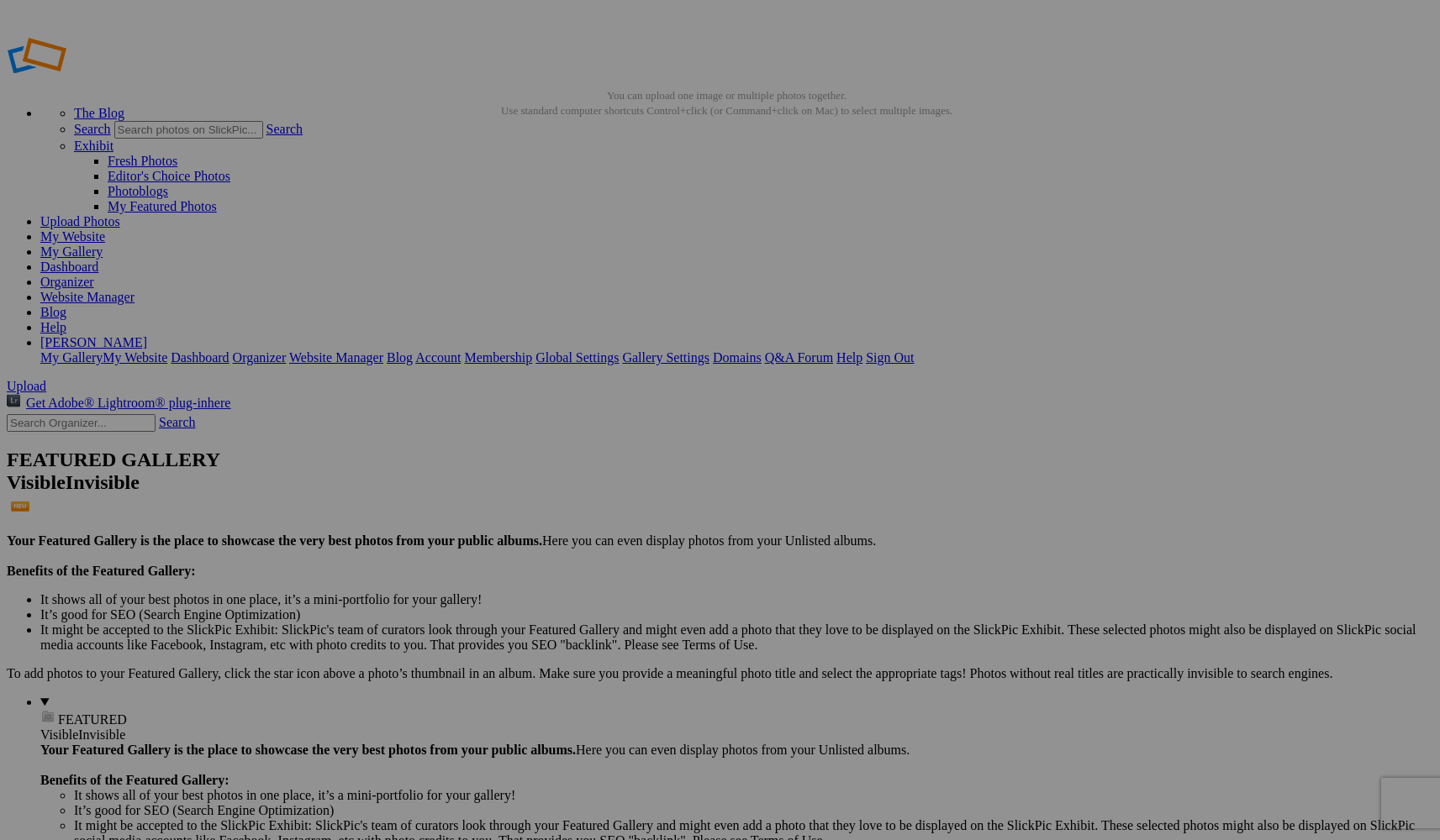
drag, startPoint x: 476, startPoint y: 81, endPoint x: 544, endPoint y: 662, distance: 585.0
